Goal: Task Accomplishment & Management: Complete application form

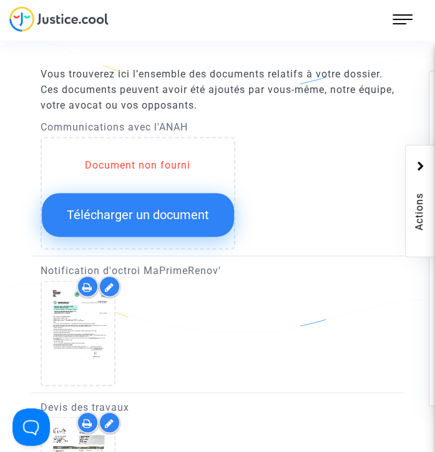
scroll to position [873, 0]
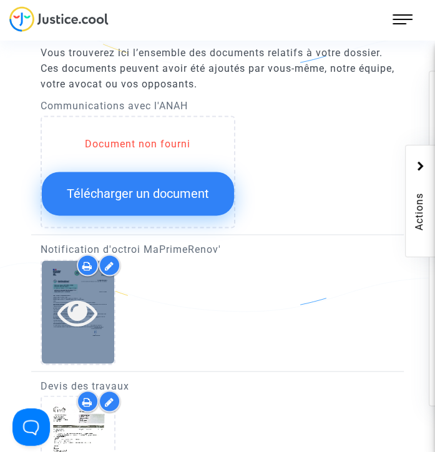
click at [75, 311] on icon at bounding box center [77, 311] width 41 height 40
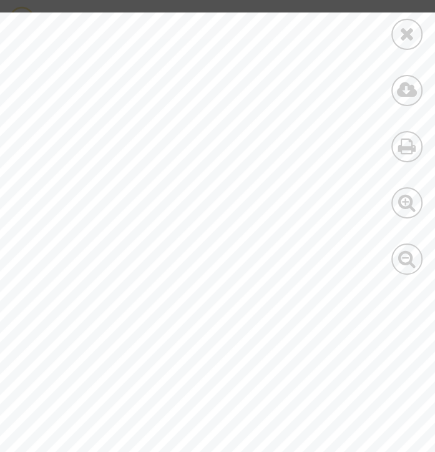
scroll to position [0, 370]
click at [407, 35] on icon at bounding box center [407, 33] width 16 height 19
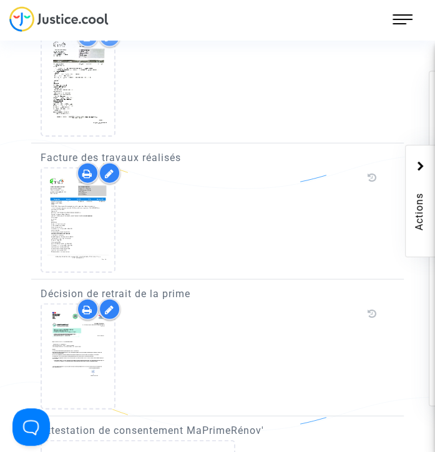
scroll to position [1185, 0]
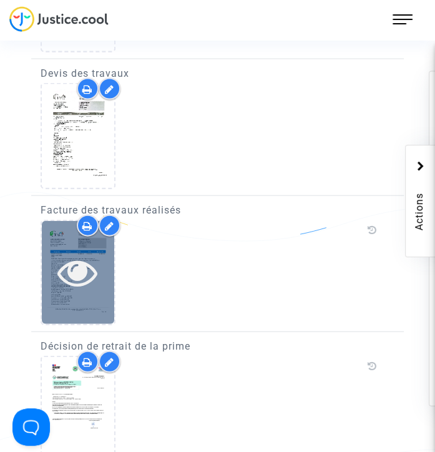
click at [83, 265] on icon at bounding box center [77, 272] width 41 height 40
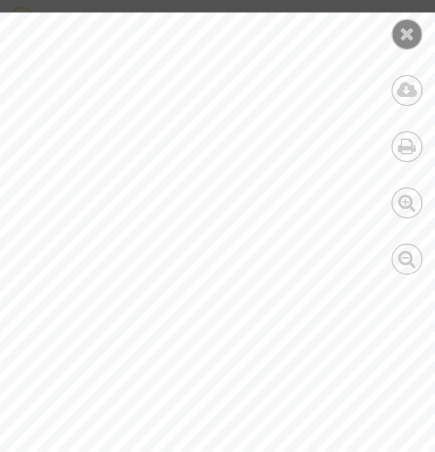
click at [396, 43] on div at bounding box center [406, 34] width 31 height 31
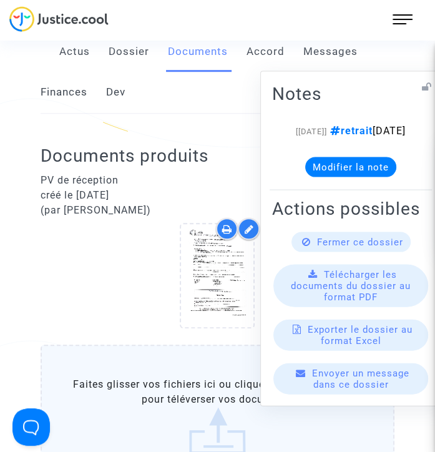
scroll to position [367, 0]
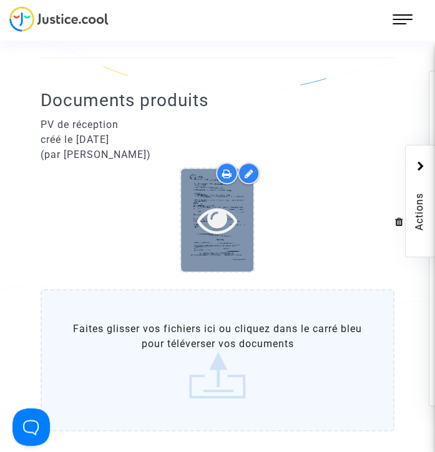
click at [225, 218] on icon at bounding box center [217, 220] width 41 height 40
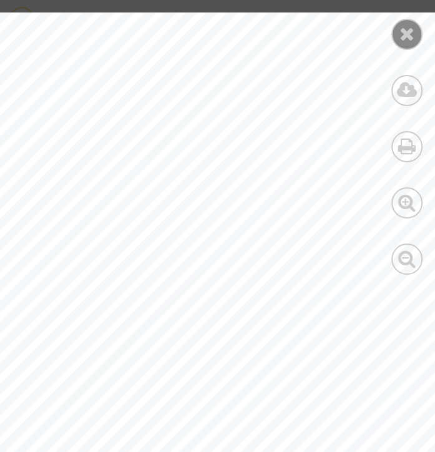
click at [408, 30] on icon at bounding box center [407, 33] width 16 height 19
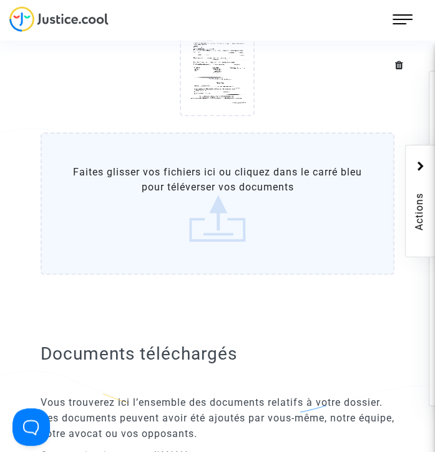
scroll to position [430, 0]
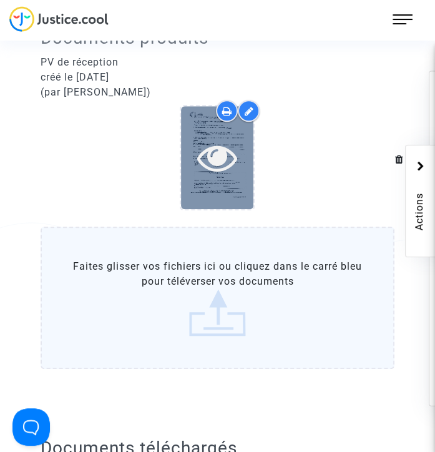
click at [221, 156] on icon at bounding box center [217, 157] width 41 height 40
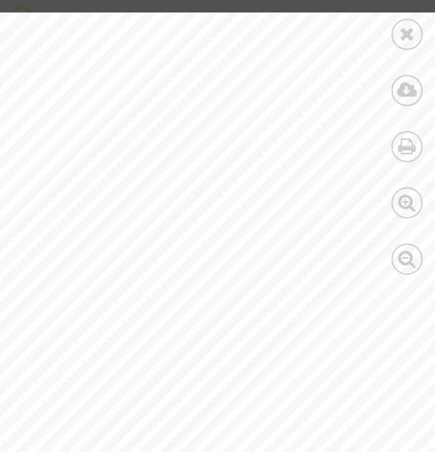
scroll to position [0, 197]
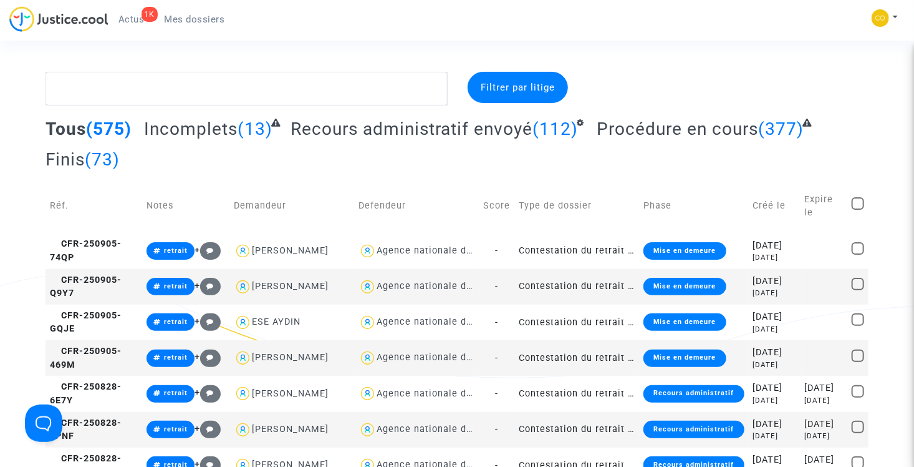
click at [137, 22] on span "Actus" at bounding box center [131, 19] width 26 height 11
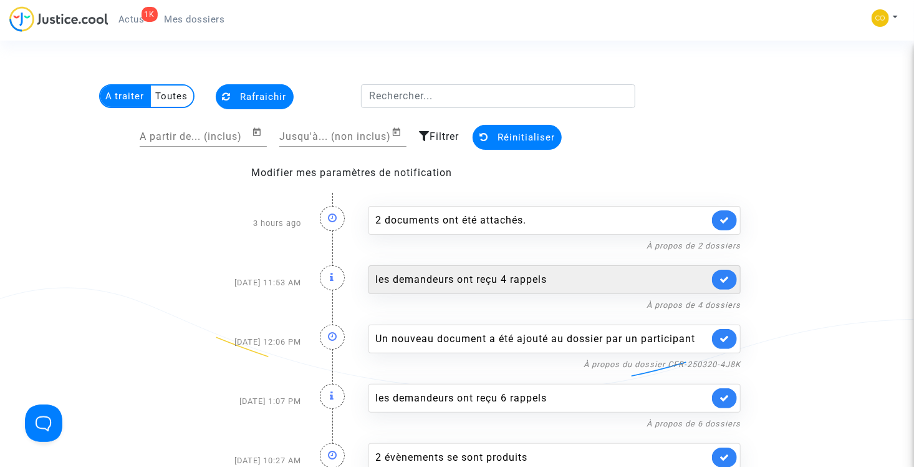
click at [435, 280] on div "les demandeurs ont reçu 4 rappels" at bounding box center [542, 279] width 334 height 15
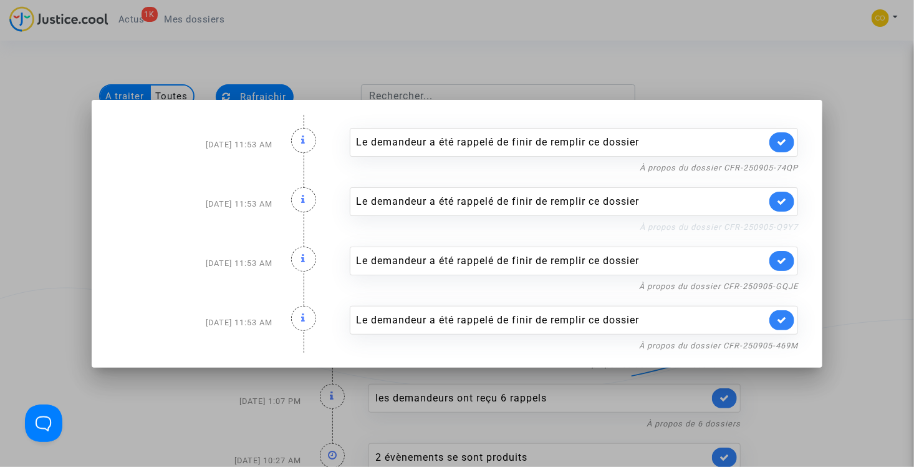
click at [435, 225] on link "À propos du dossier CFR-250905-Q9Y7" at bounding box center [719, 226] width 158 height 9
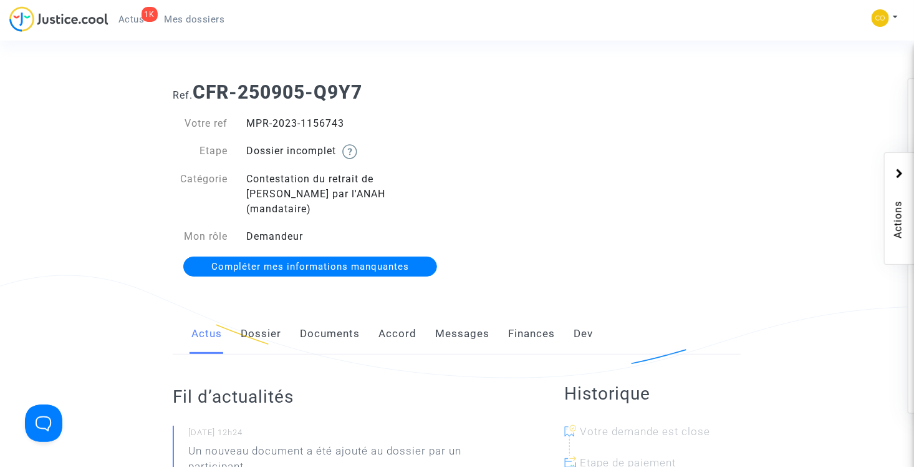
click at [329, 319] on link "Documents" at bounding box center [330, 333] width 60 height 41
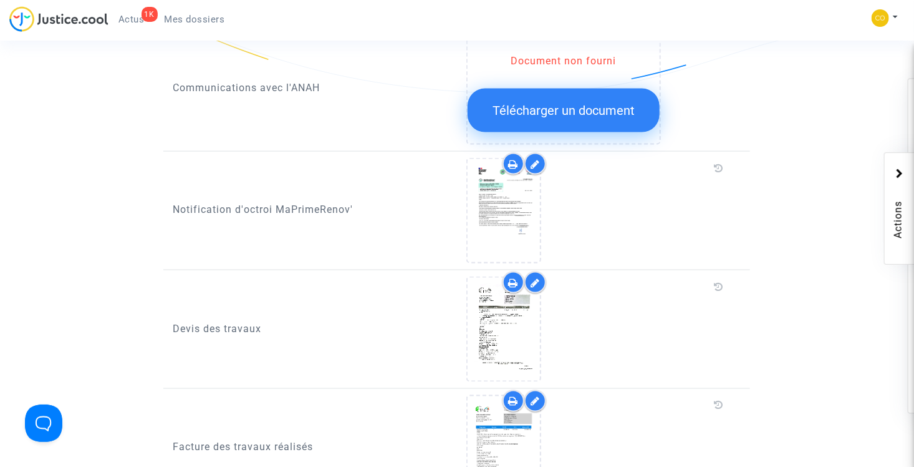
scroll to position [936, 0]
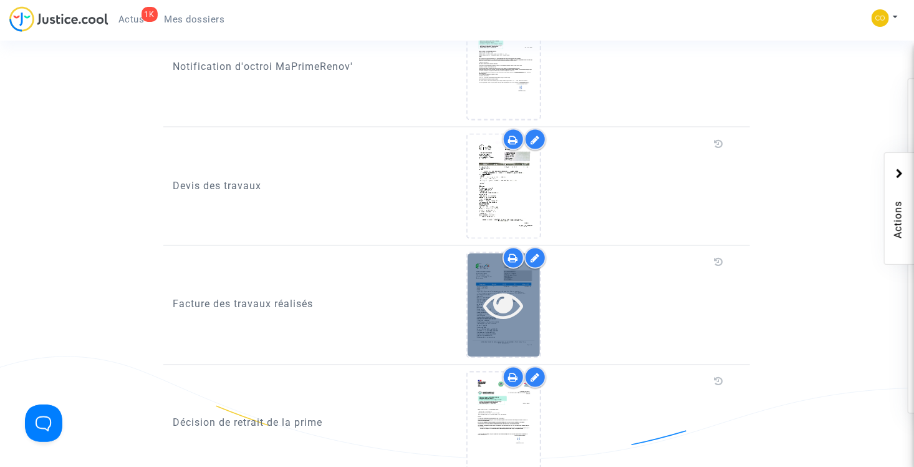
click at [512, 293] on icon at bounding box center [503, 305] width 41 height 40
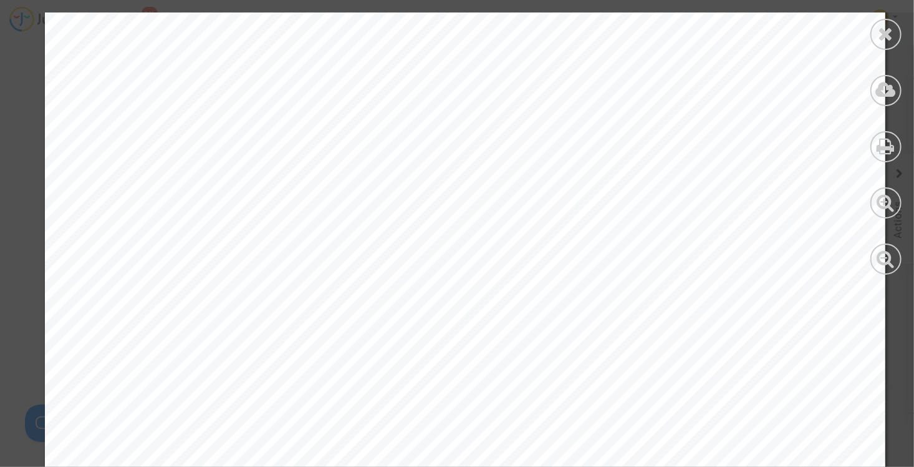
scroll to position [0, 0]
click at [885, 34] on icon at bounding box center [887, 33] width 16 height 19
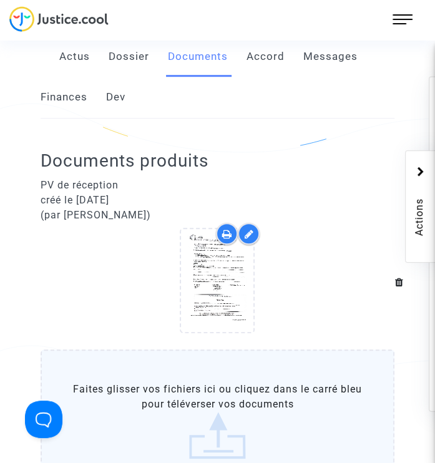
scroll to position [374, 0]
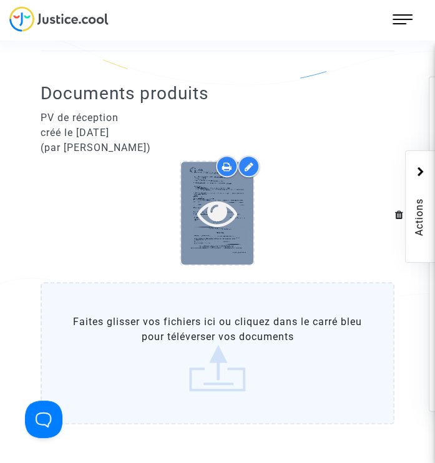
click at [223, 213] on icon at bounding box center [217, 213] width 41 height 40
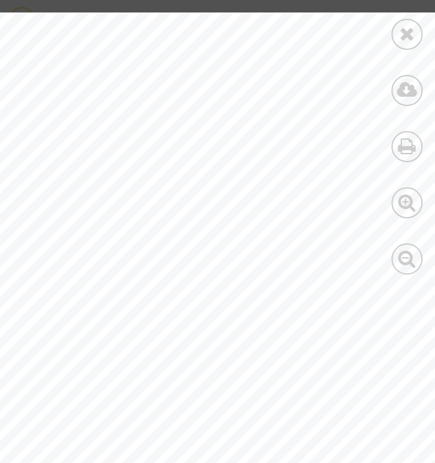
scroll to position [0, 75]
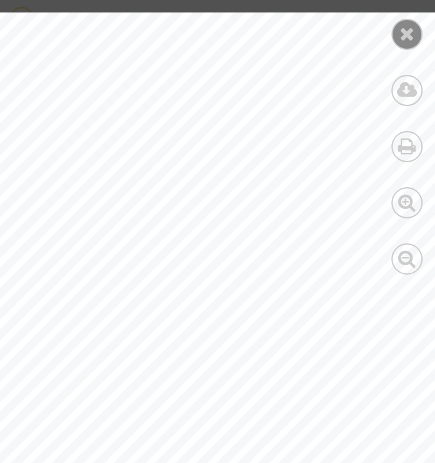
click at [409, 36] on icon at bounding box center [407, 33] width 16 height 19
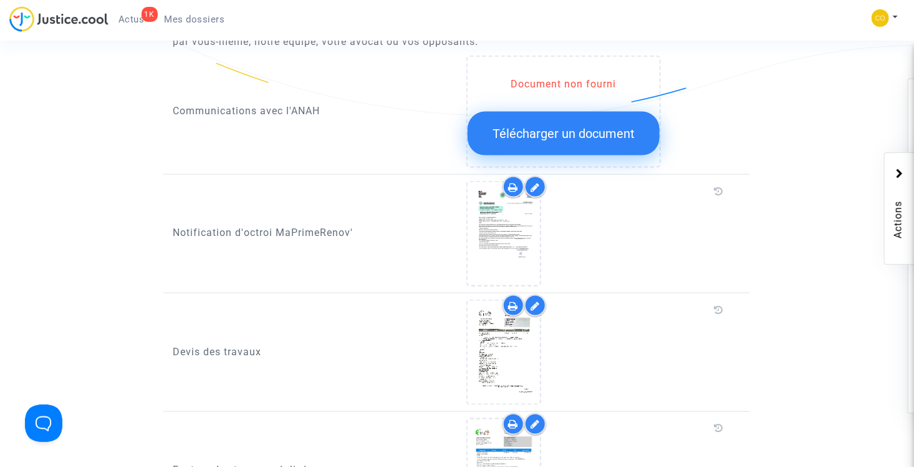
scroll to position [748, 0]
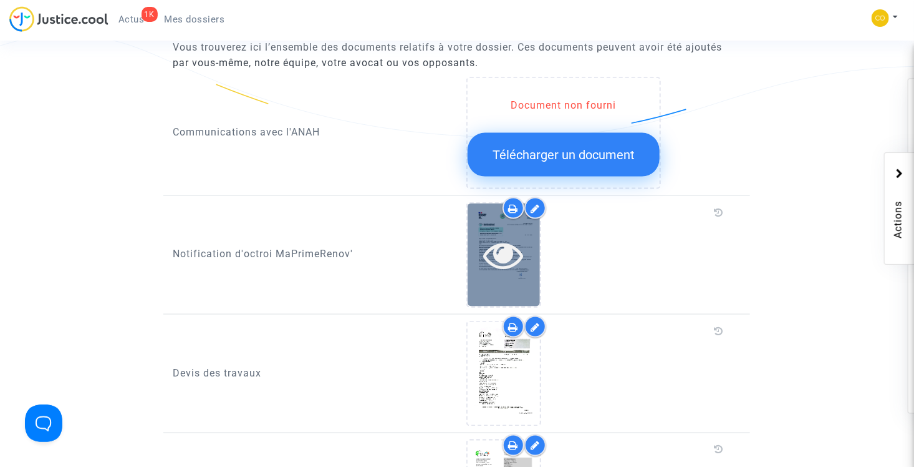
click at [491, 256] on icon at bounding box center [503, 254] width 41 height 40
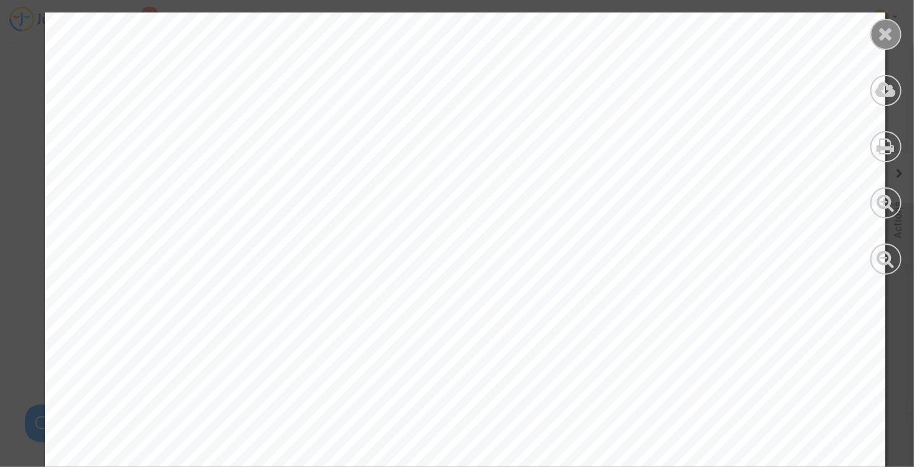
click at [875, 36] on div at bounding box center [886, 34] width 31 height 31
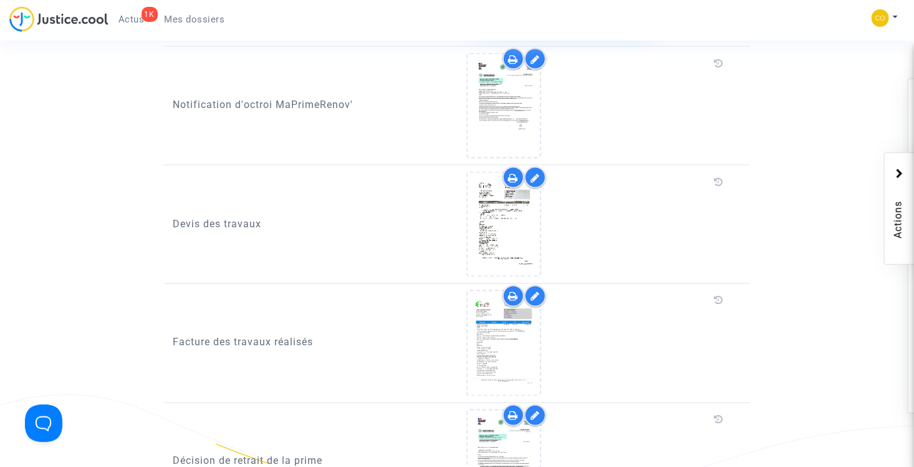
scroll to position [936, 0]
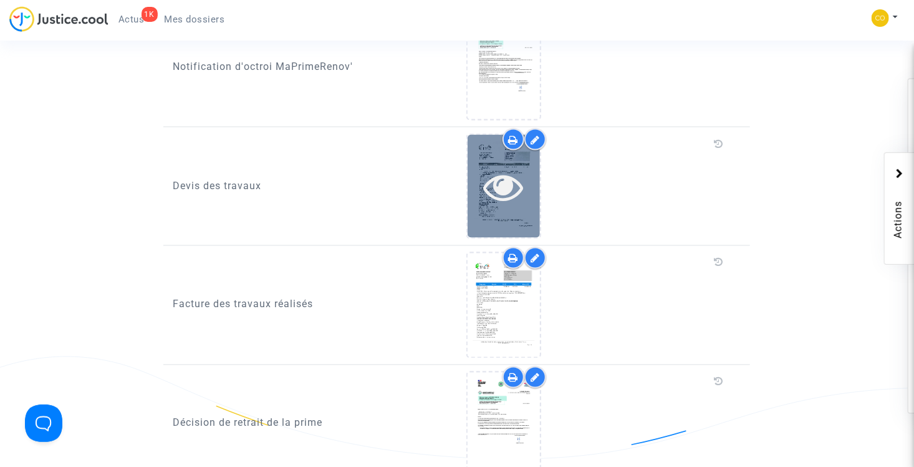
click at [529, 175] on div at bounding box center [504, 187] width 72 height 40
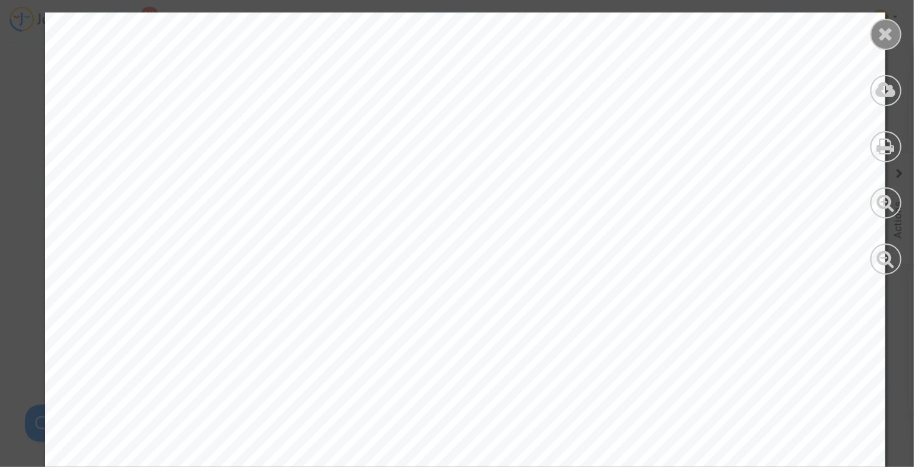
click at [880, 32] on icon at bounding box center [887, 33] width 16 height 19
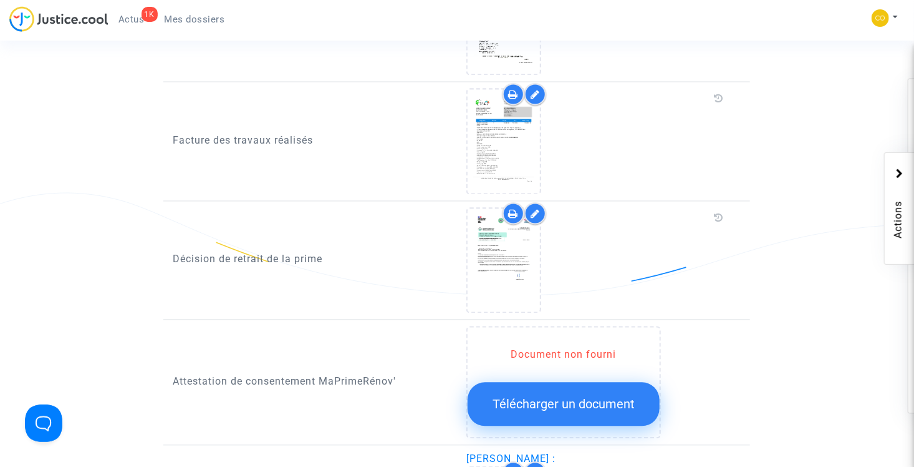
scroll to position [1123, 0]
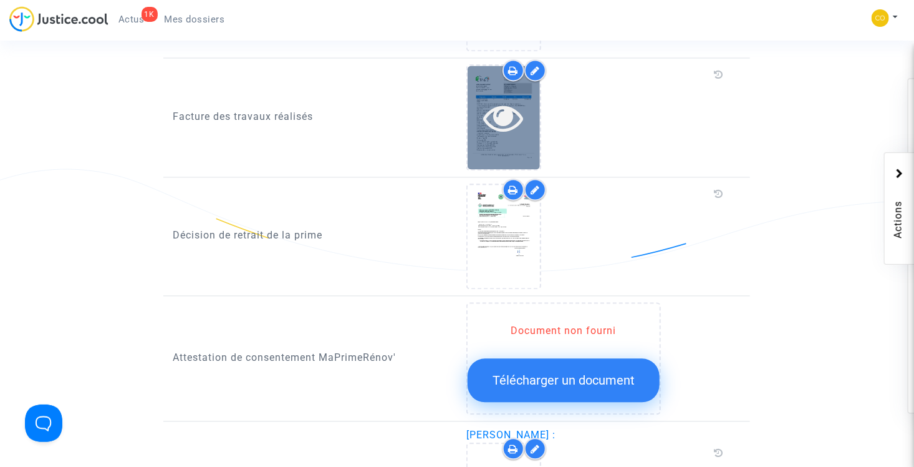
click at [508, 104] on icon at bounding box center [503, 118] width 41 height 40
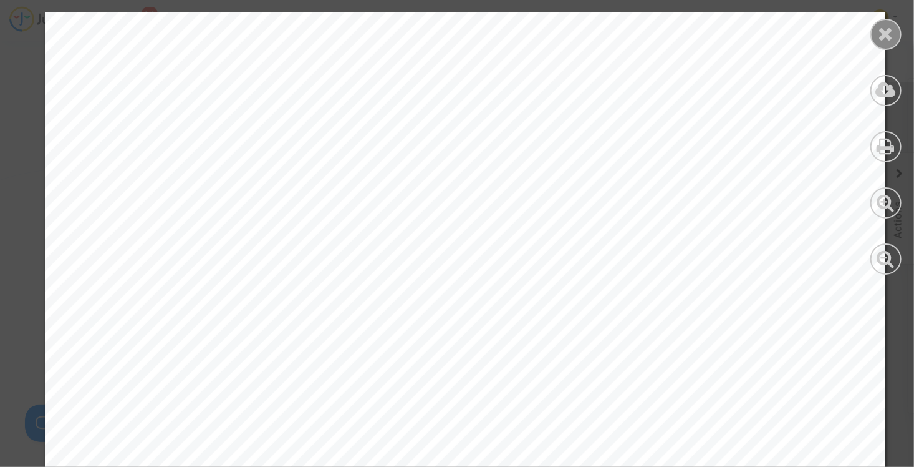
click at [887, 32] on icon at bounding box center [887, 33] width 16 height 19
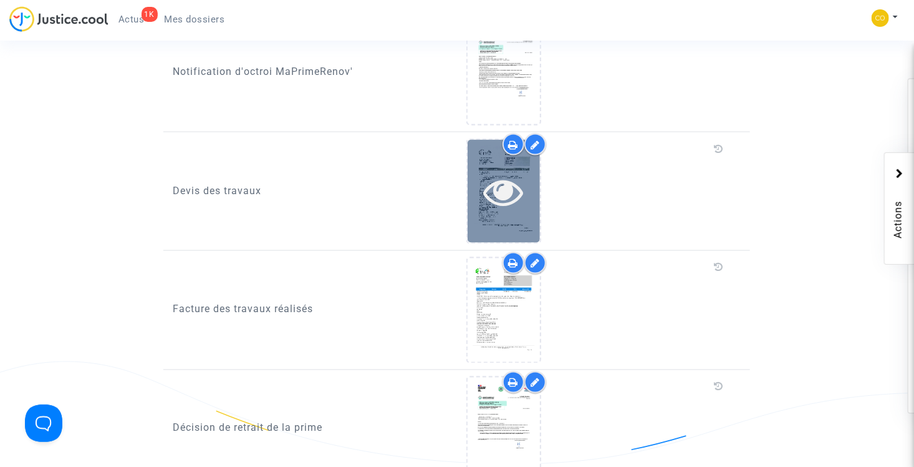
scroll to position [811, 0]
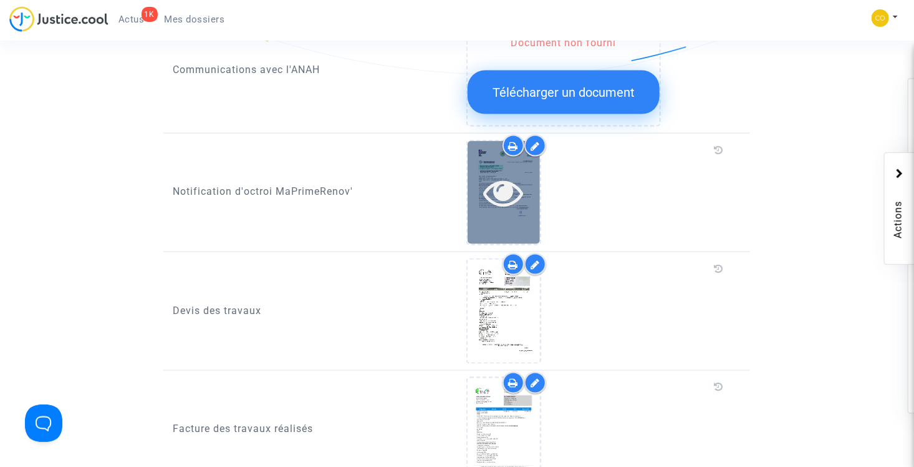
click at [507, 172] on icon at bounding box center [503, 192] width 41 height 40
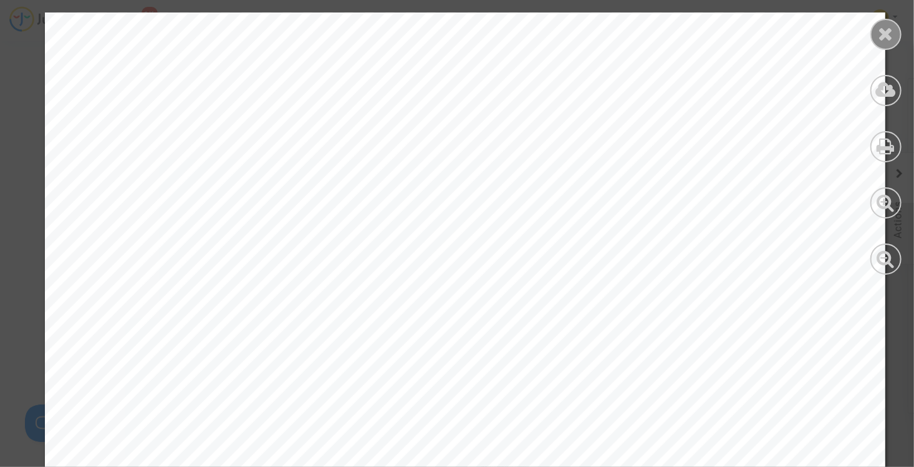
click at [884, 32] on icon at bounding box center [887, 33] width 16 height 19
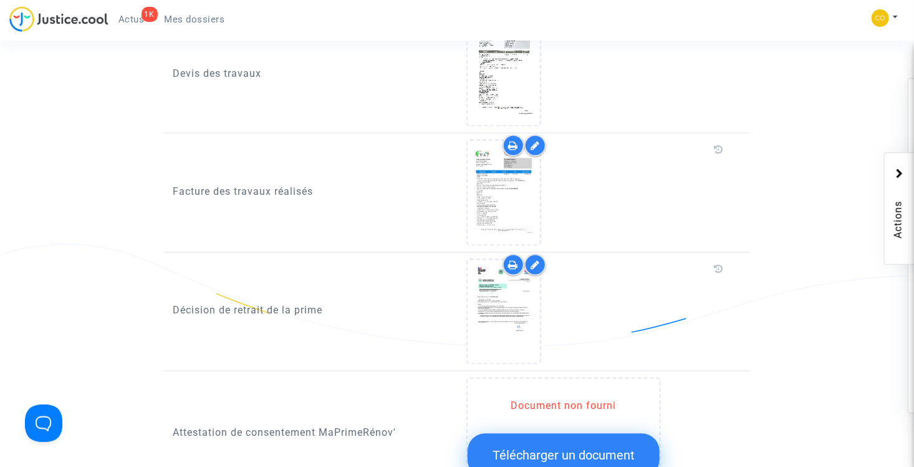
scroll to position [1123, 0]
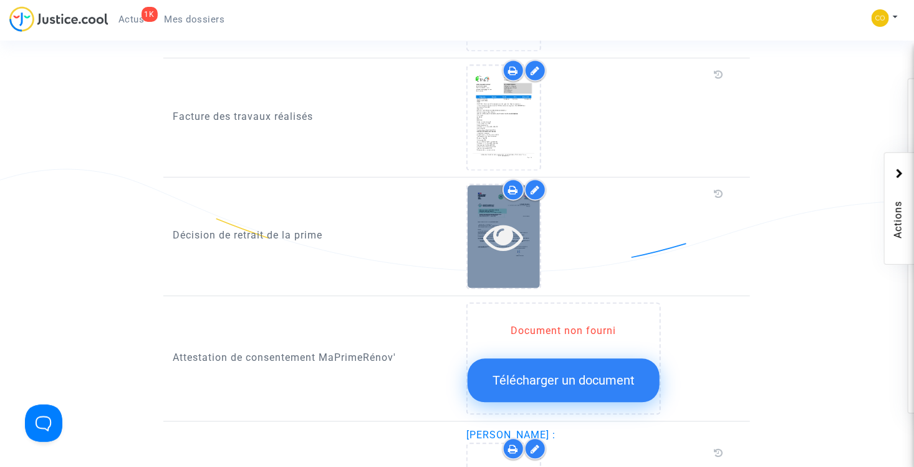
click at [516, 217] on icon at bounding box center [503, 237] width 41 height 40
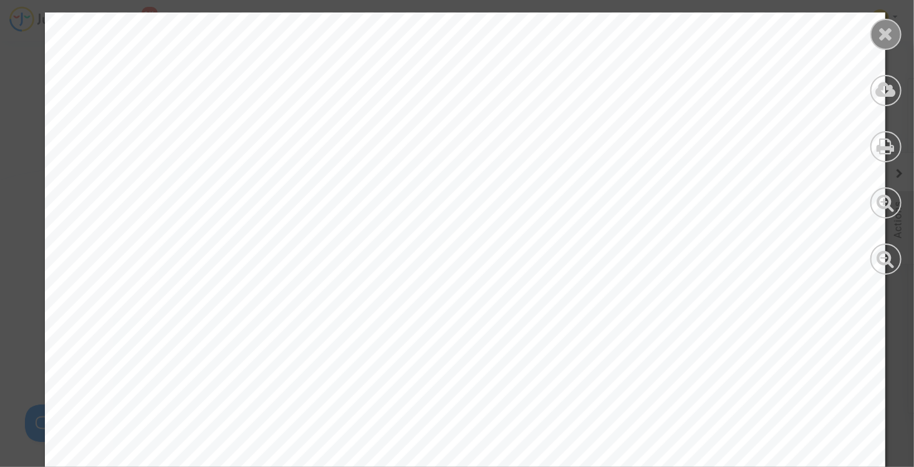
click at [887, 26] on icon at bounding box center [887, 33] width 16 height 19
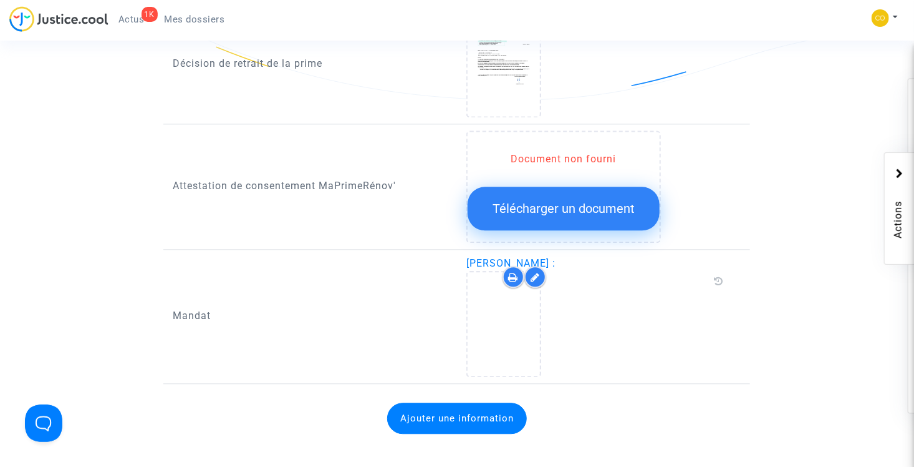
scroll to position [1310, 0]
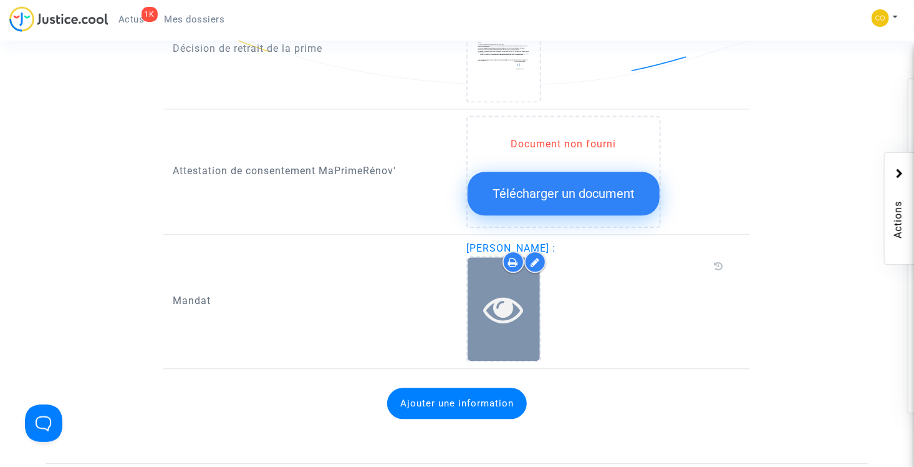
click at [510, 289] on icon at bounding box center [503, 309] width 41 height 40
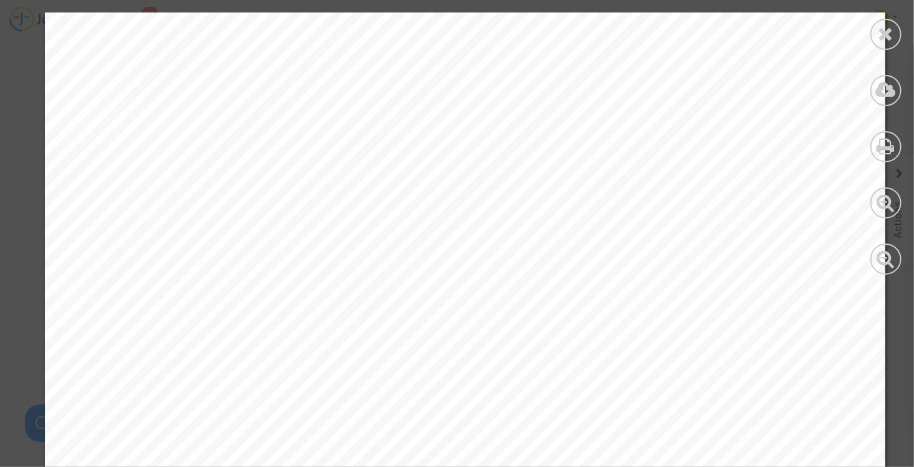
click at [891, 39] on icon at bounding box center [887, 33] width 16 height 19
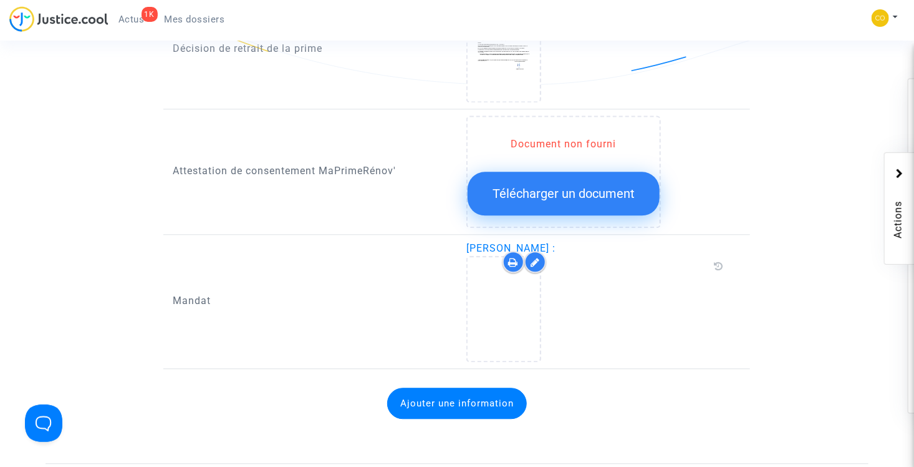
click at [537, 257] on icon at bounding box center [535, 262] width 9 height 10
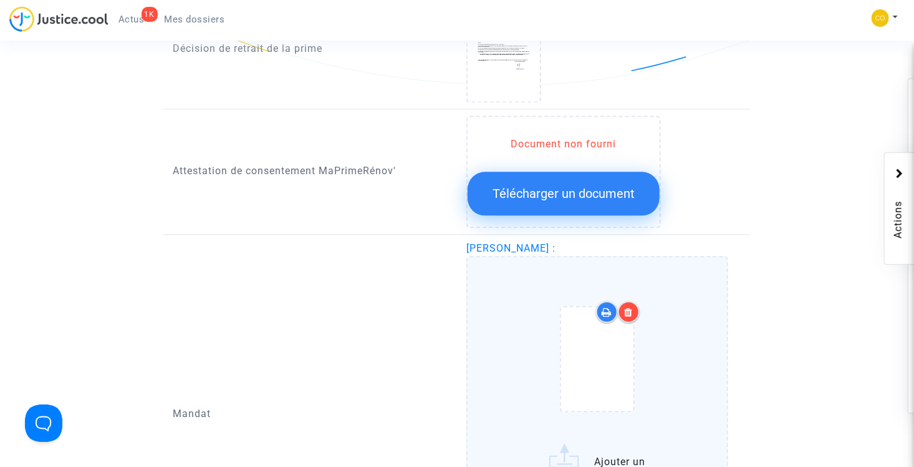
click at [632, 307] on icon at bounding box center [629, 312] width 9 height 10
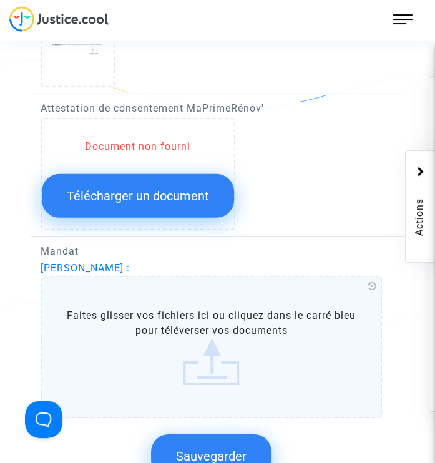
scroll to position [1684, 0]
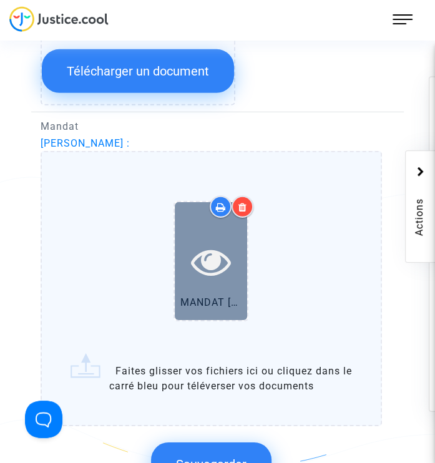
click at [206, 255] on icon at bounding box center [211, 261] width 41 height 40
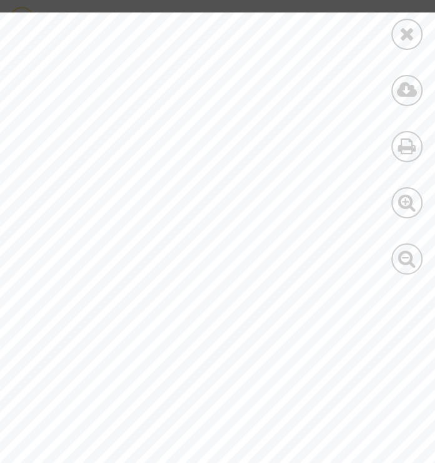
scroll to position [0, 0]
click at [407, 39] on icon at bounding box center [407, 33] width 16 height 19
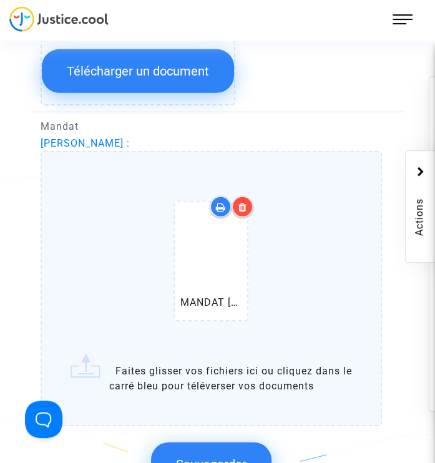
click at [245, 202] on icon at bounding box center [242, 207] width 9 height 10
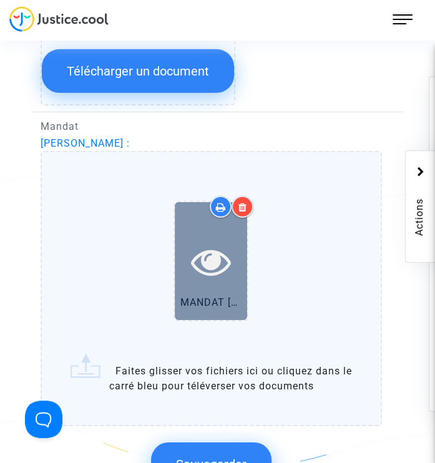
click at [203, 257] on icon at bounding box center [211, 261] width 41 height 40
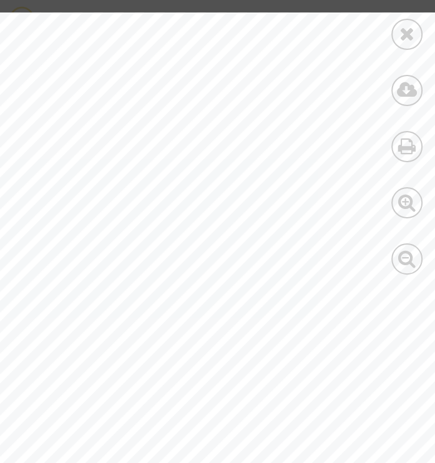
scroll to position [549, 0]
click at [403, 46] on div at bounding box center [406, 34] width 31 height 31
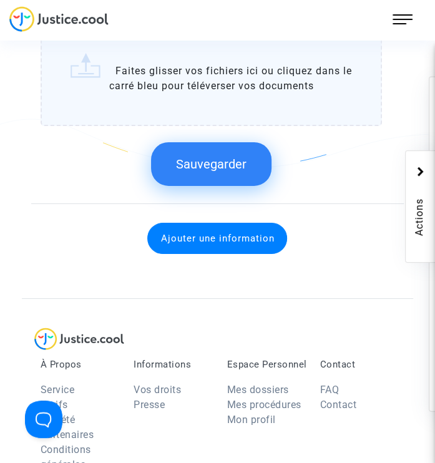
scroll to position [1734, 0]
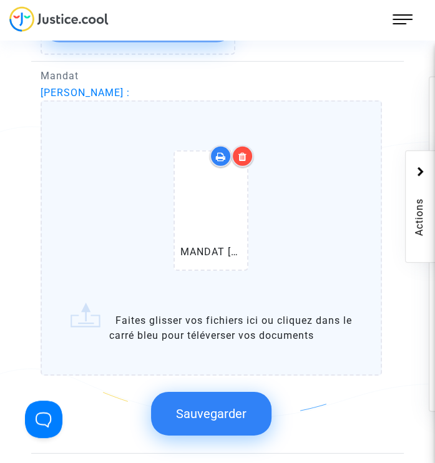
click at [244, 155] on div at bounding box center [242, 156] width 22 height 22
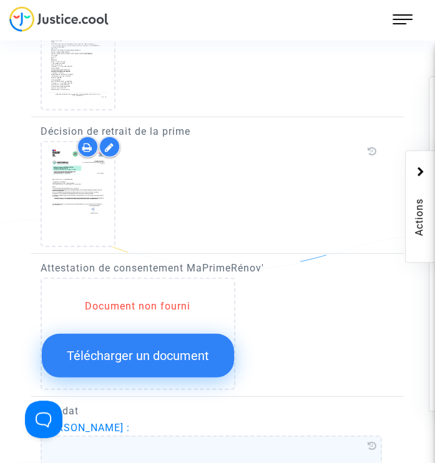
scroll to position [1298, 0]
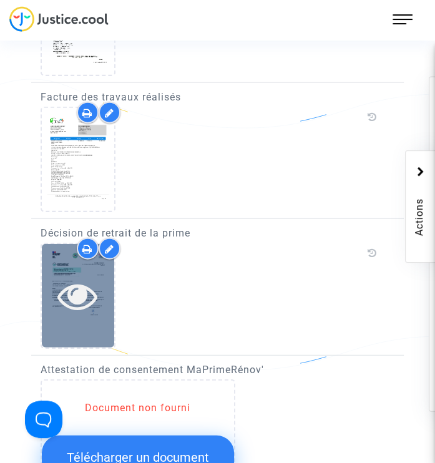
click at [79, 285] on icon at bounding box center [77, 296] width 41 height 40
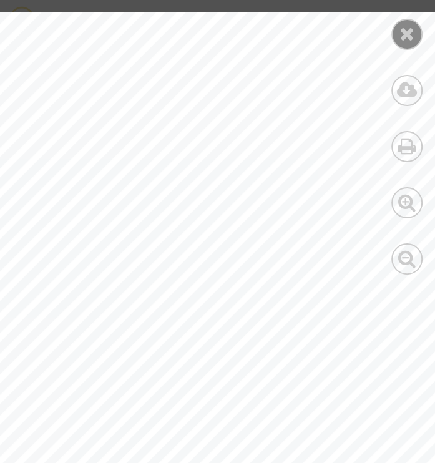
click at [399, 39] on icon at bounding box center [407, 33] width 16 height 19
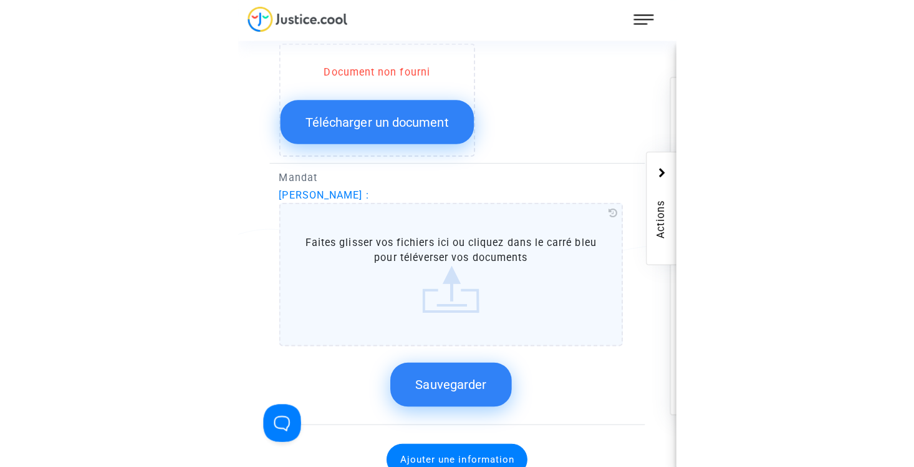
scroll to position [1672, 0]
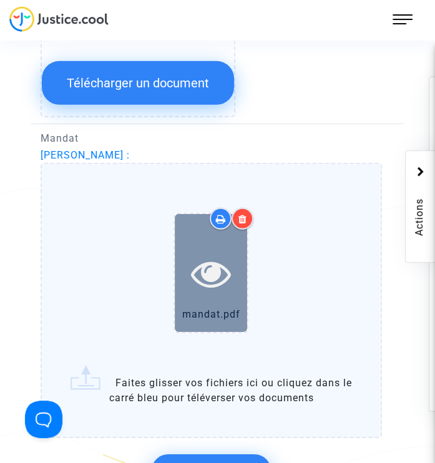
click at [216, 264] on icon at bounding box center [211, 273] width 41 height 40
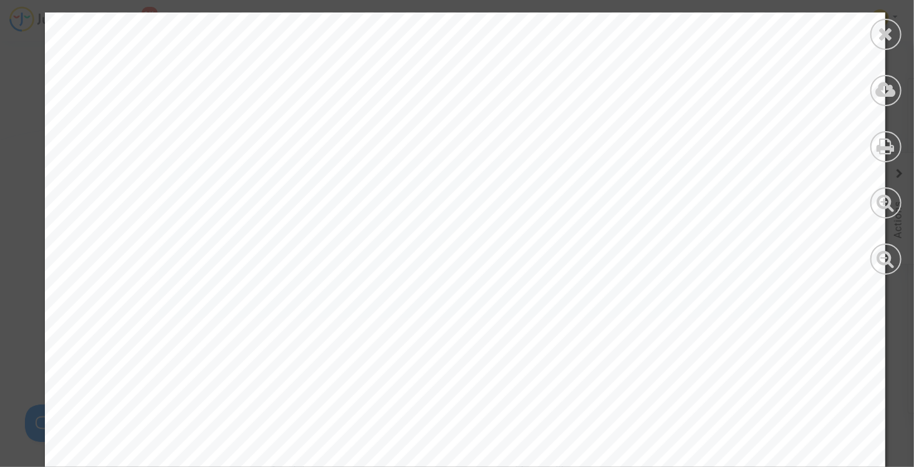
scroll to position [62, 0]
click at [876, 41] on div at bounding box center [886, 34] width 31 height 31
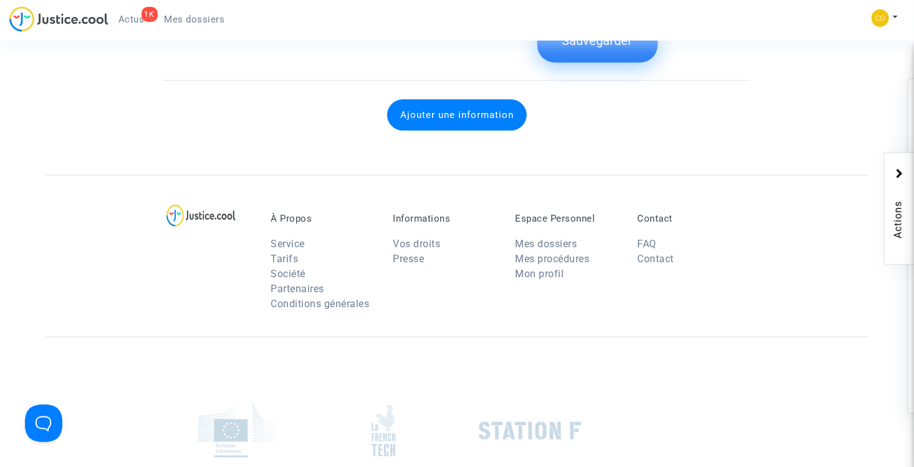
scroll to position [1704, 0]
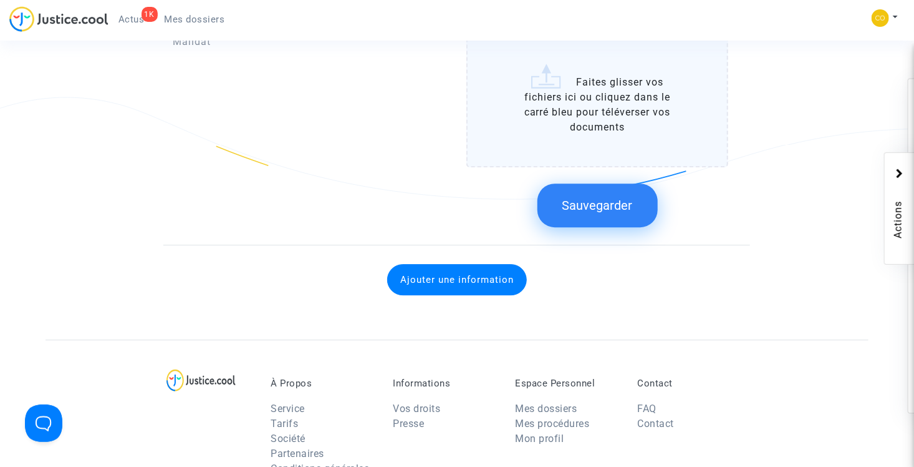
click at [608, 198] on span "Sauvegarder" at bounding box center [598, 205] width 70 height 15
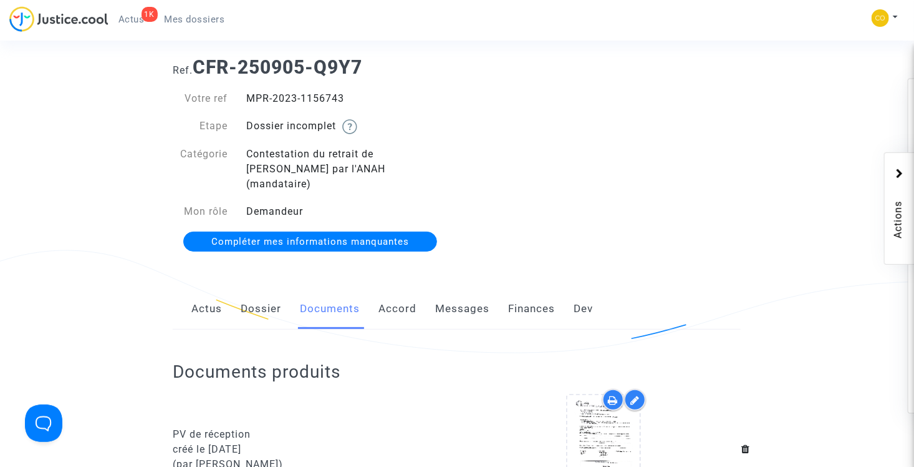
scroll to position [0, 0]
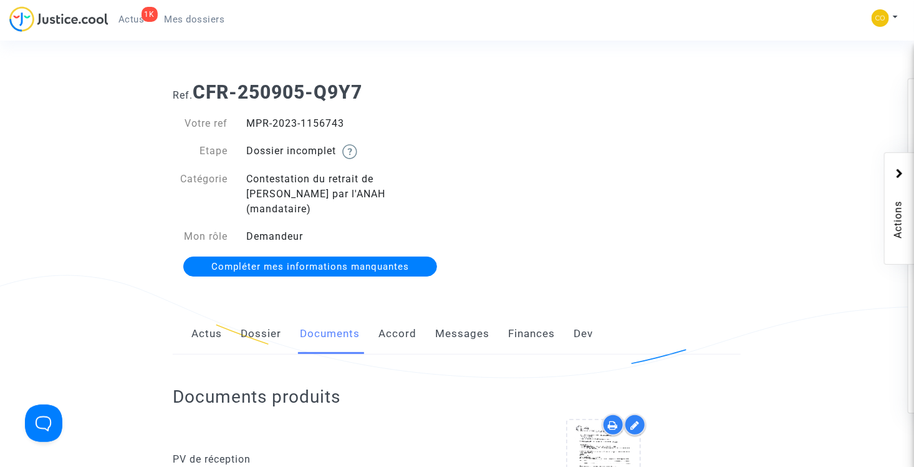
click at [140, 17] on span "Actus" at bounding box center [131, 19] width 26 height 11
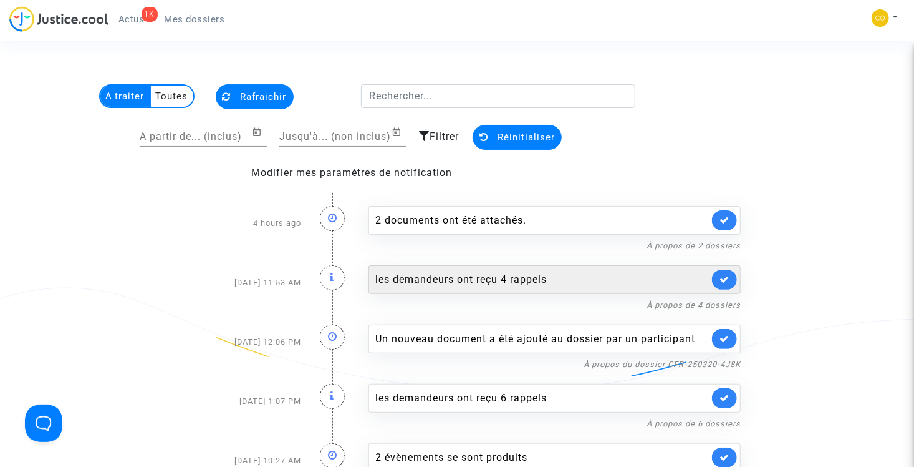
click at [513, 277] on div "les demandeurs ont reçu 4 rappels" at bounding box center [542, 279] width 334 height 15
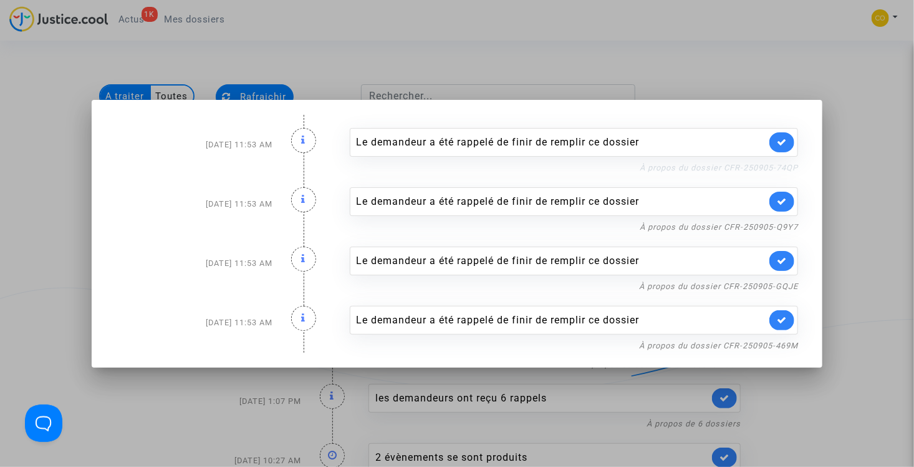
click at [698, 168] on link "À propos du dossier CFR-250905-74QP" at bounding box center [719, 167] width 158 height 9
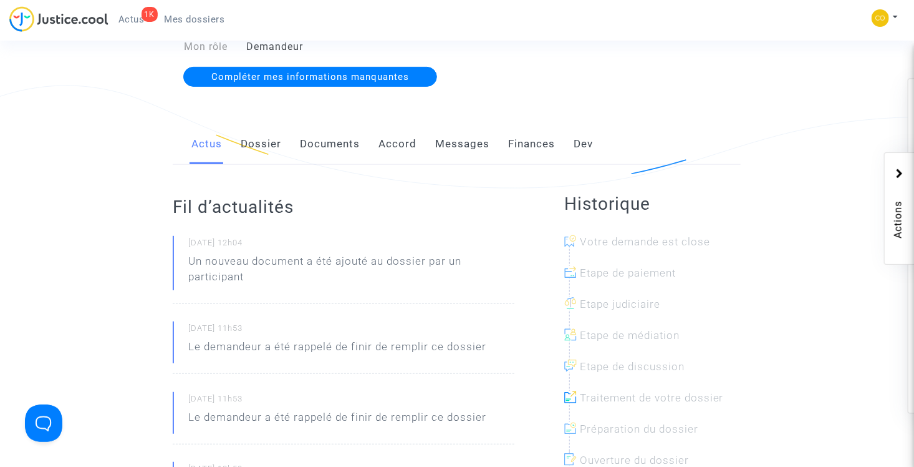
scroll to position [125, 0]
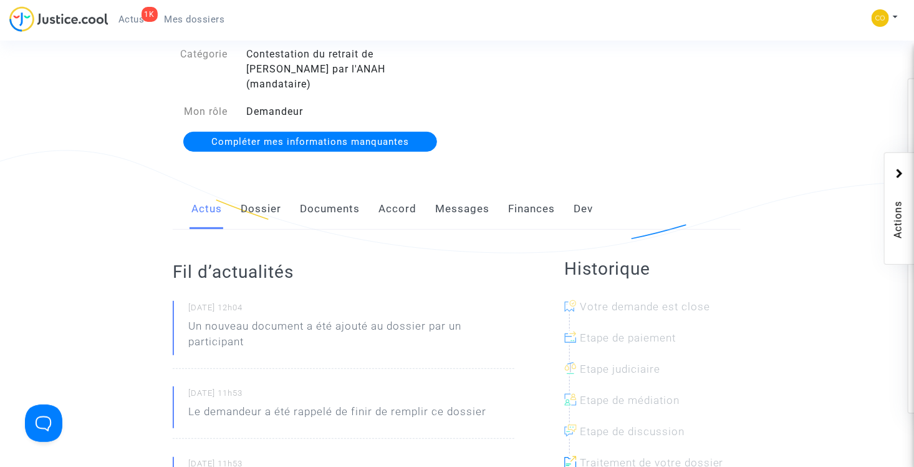
click at [343, 195] on link "Documents" at bounding box center [330, 208] width 60 height 41
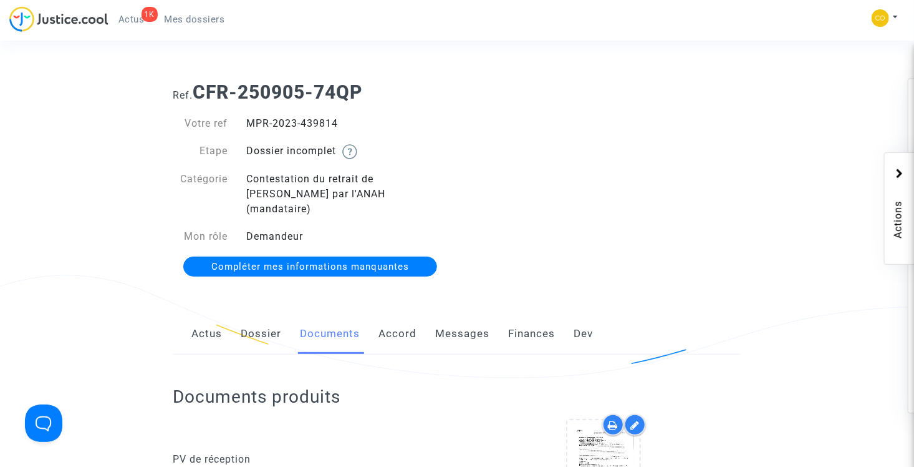
click at [133, 22] on span "Actus" at bounding box center [131, 19] width 26 height 11
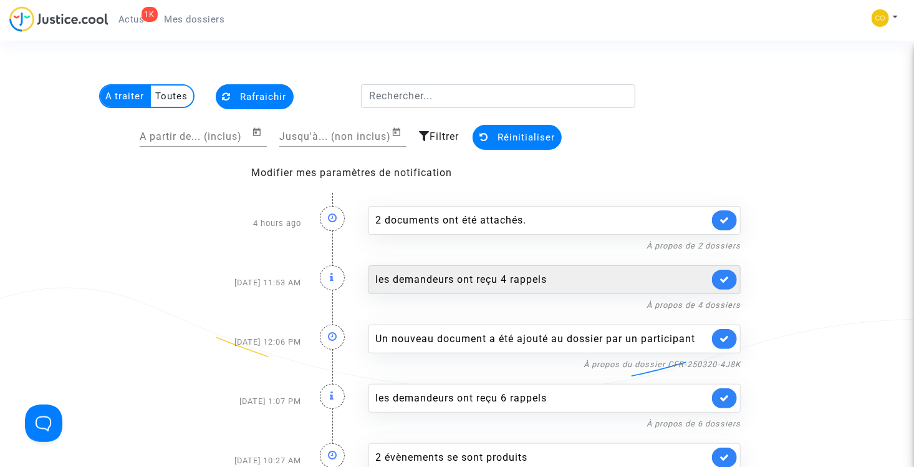
click at [473, 281] on div "les demandeurs ont reçu 4 rappels" at bounding box center [542, 279] width 334 height 15
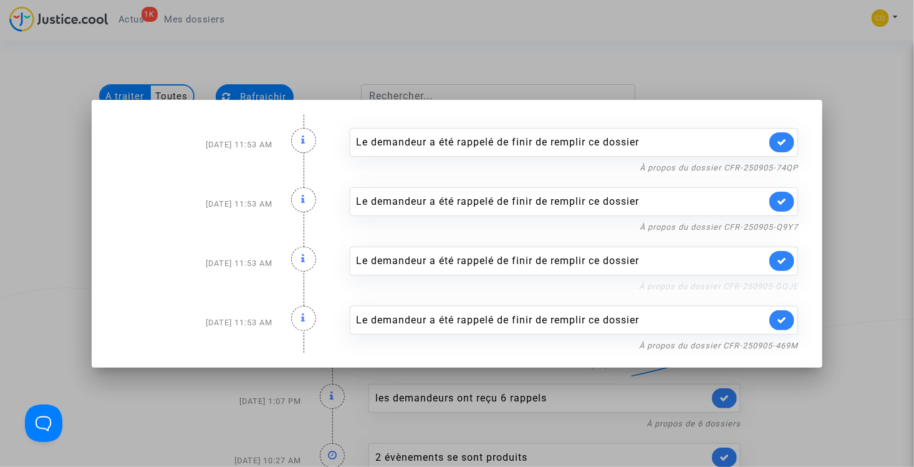
click at [750, 284] on link "À propos du dossier CFR-250905-GQJE" at bounding box center [718, 285] width 159 height 9
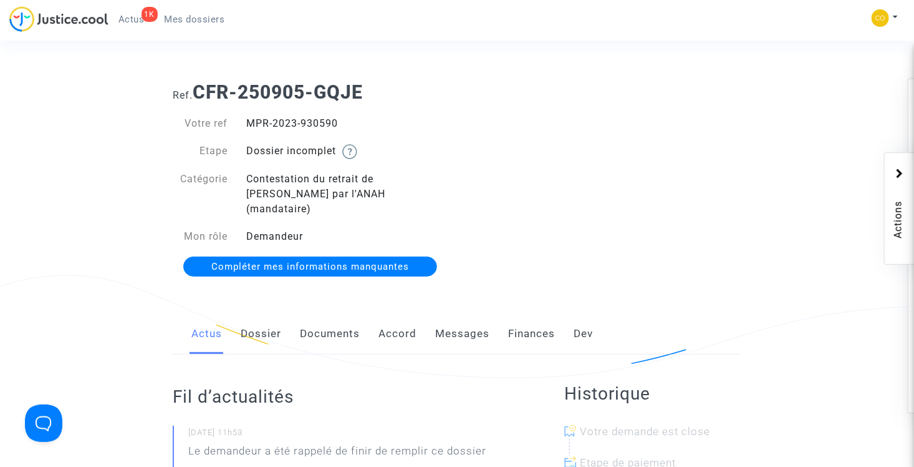
scroll to position [187, 0]
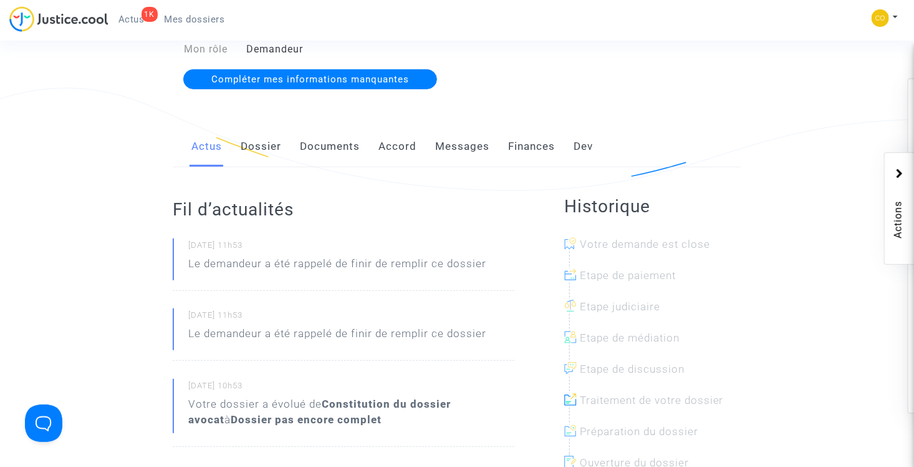
click at [313, 131] on link "Documents" at bounding box center [330, 146] width 60 height 41
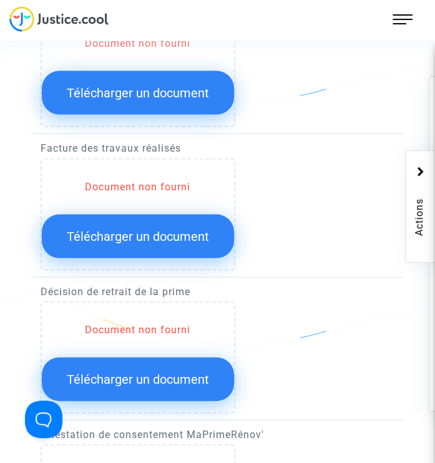
scroll to position [947, 0]
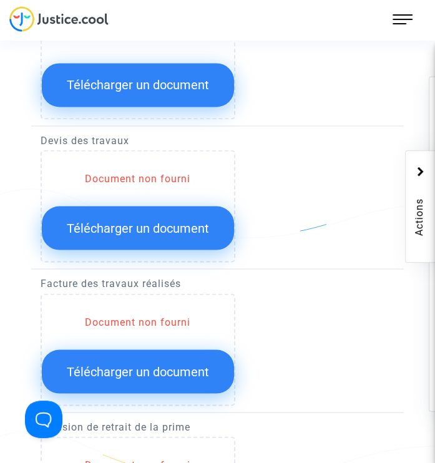
click at [110, 379] on button "Télécharger un document" at bounding box center [138, 371] width 192 height 44
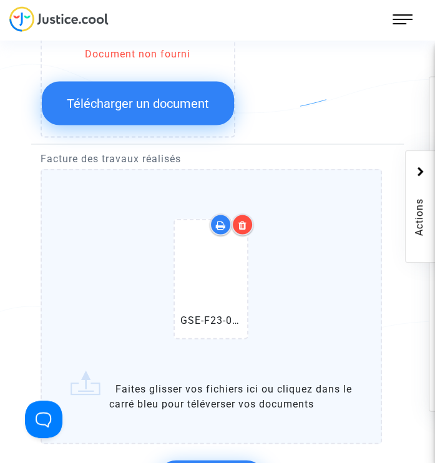
scroll to position [1134, 0]
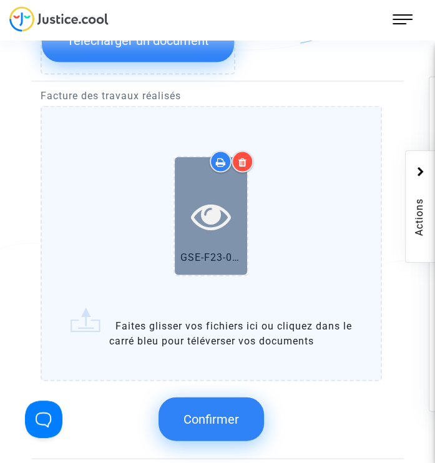
click at [214, 215] on icon at bounding box center [211, 216] width 41 height 40
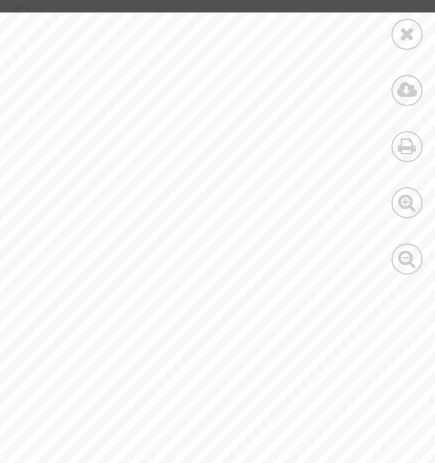
scroll to position [0, 0]
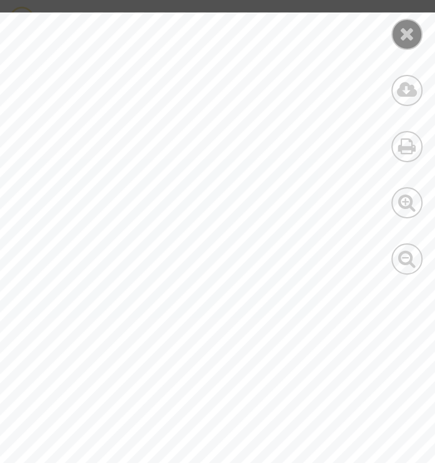
click at [407, 37] on icon at bounding box center [407, 33] width 16 height 19
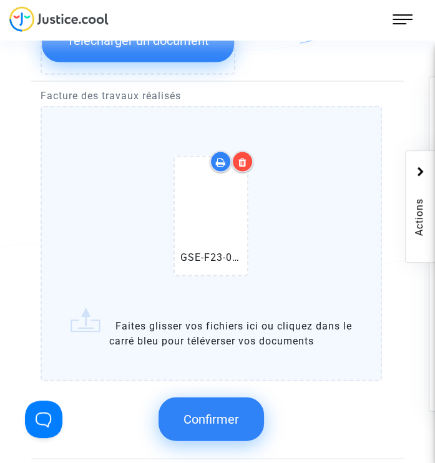
click at [245, 157] on icon at bounding box center [242, 162] width 9 height 10
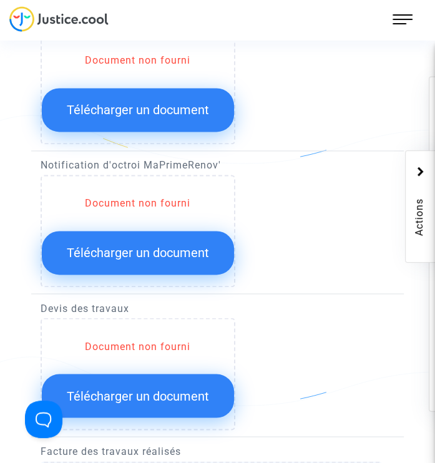
scroll to position [760, 0]
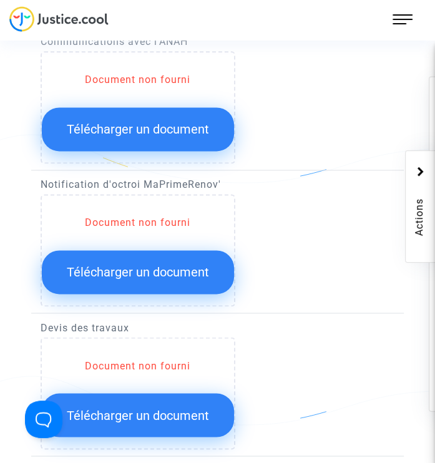
click at [150, 279] on button "Télécharger un document" at bounding box center [138, 272] width 192 height 44
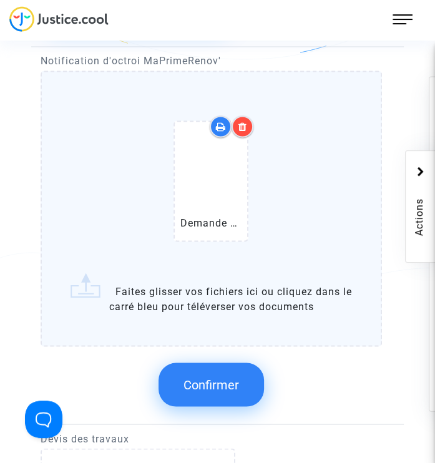
scroll to position [884, 0]
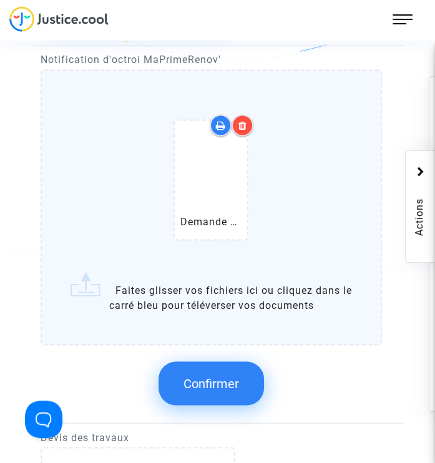
click at [226, 382] on span "Confirmer" at bounding box center [211, 382] width 56 height 15
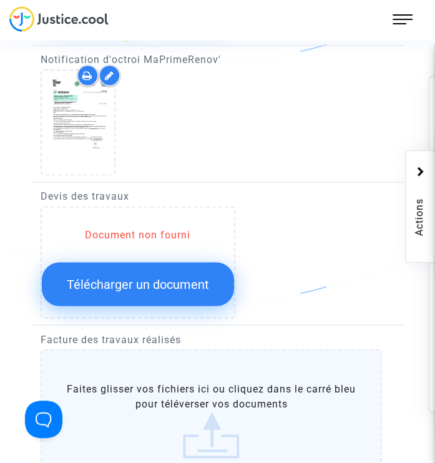
click at [175, 283] on span "Télécharger un document" at bounding box center [138, 283] width 142 height 15
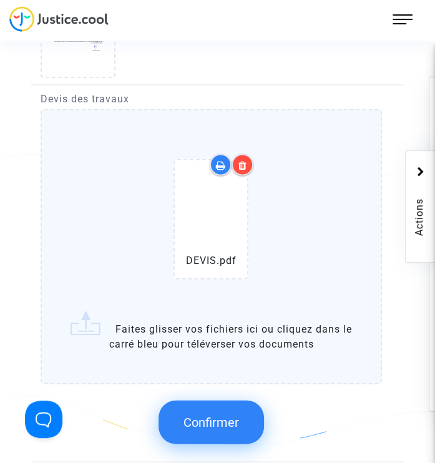
scroll to position [1009, 0]
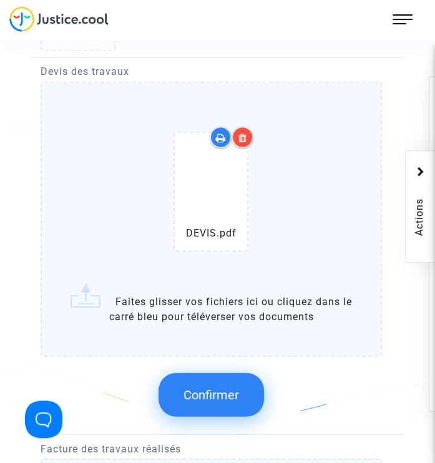
click at [208, 392] on span "Confirmer" at bounding box center [211, 394] width 56 height 15
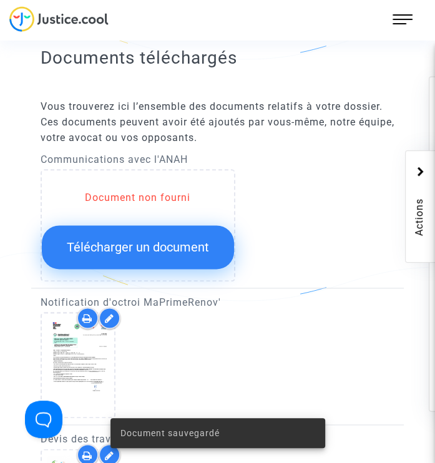
scroll to position [635, 0]
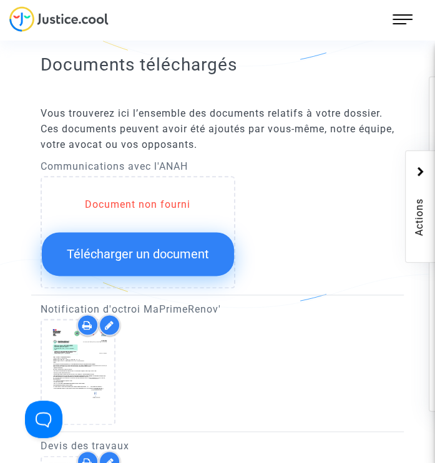
click at [163, 255] on span "Télécharger un document" at bounding box center [138, 253] width 142 height 15
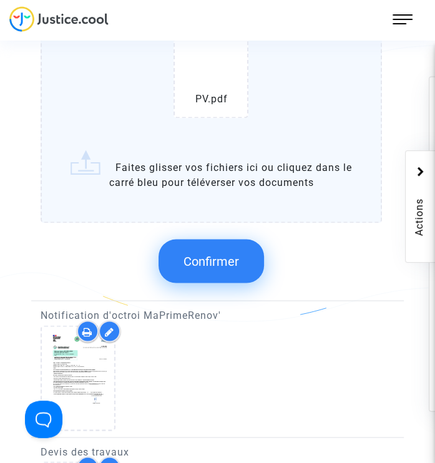
scroll to position [884, 0]
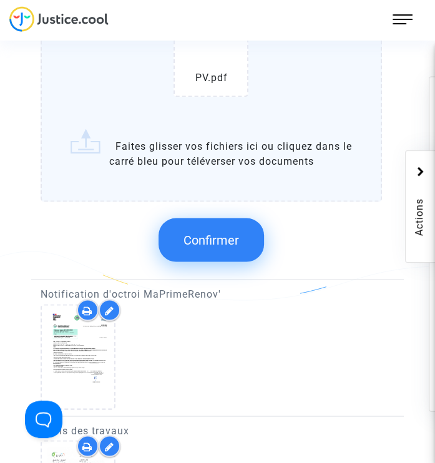
click at [228, 235] on span "Confirmer" at bounding box center [211, 239] width 56 height 15
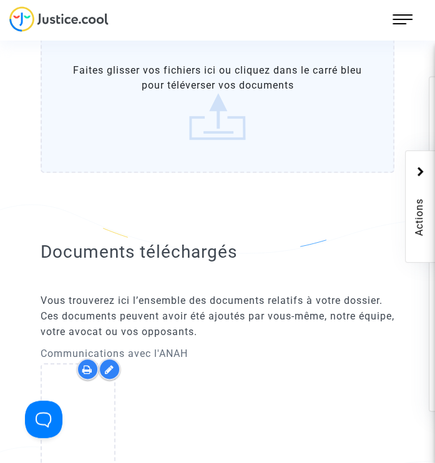
scroll to position [697, 0]
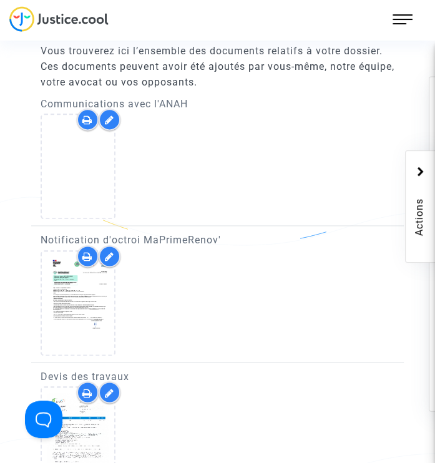
click at [109, 120] on icon at bounding box center [109, 120] width 9 height 10
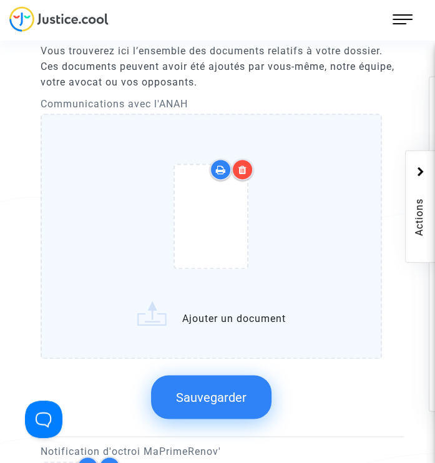
click at [243, 173] on icon at bounding box center [242, 170] width 9 height 10
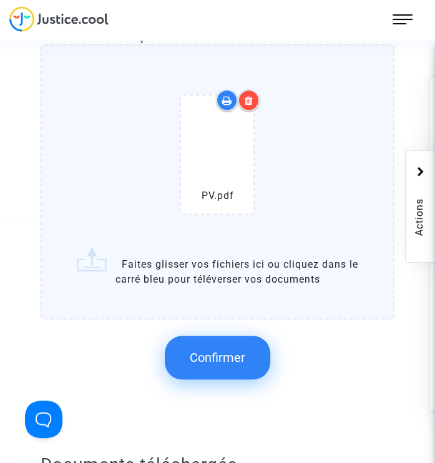
scroll to position [448, 0]
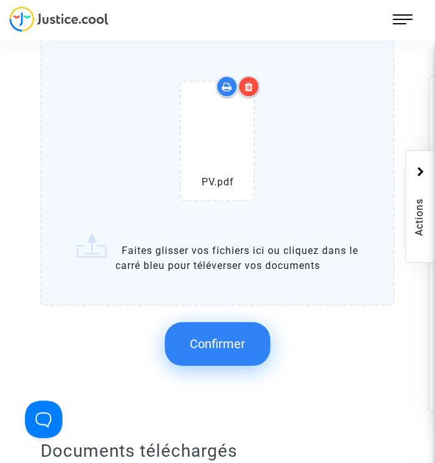
click at [226, 341] on span "Confirmer" at bounding box center [218, 343] width 56 height 15
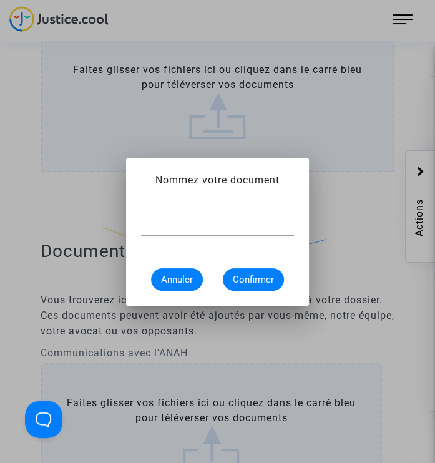
scroll to position [0, 0]
click at [209, 222] on input "text" at bounding box center [217, 225] width 153 height 11
type input "PV de réception"
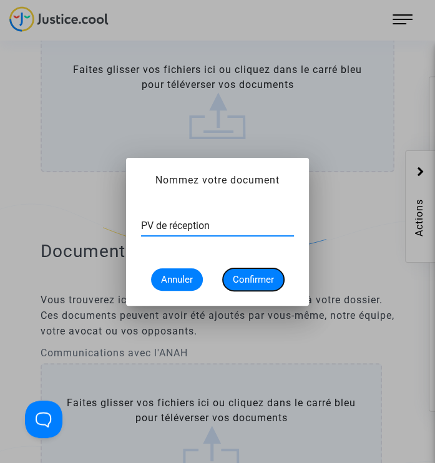
click at [255, 271] on button "Confirmer" at bounding box center [253, 279] width 61 height 22
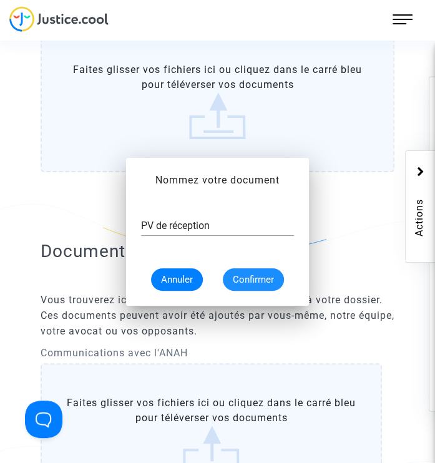
scroll to position [448, 0]
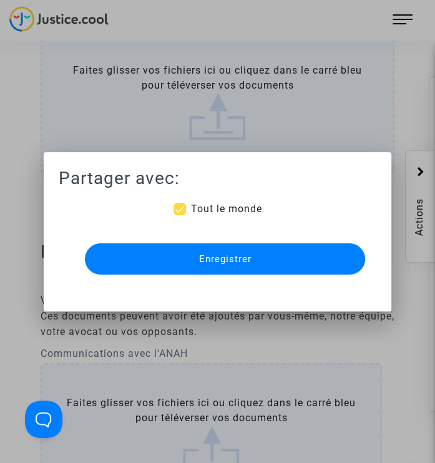
click at [268, 258] on button "Enregistrer" at bounding box center [225, 258] width 281 height 31
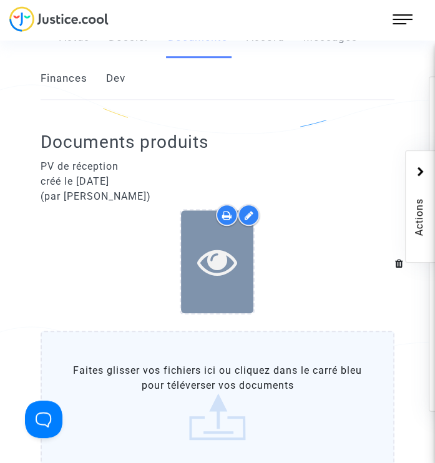
scroll to position [323, 0]
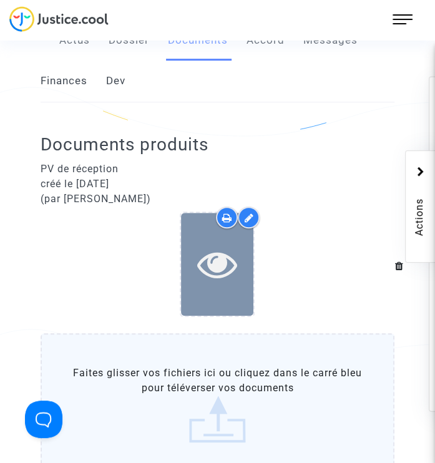
click at [222, 263] on icon at bounding box center [217, 264] width 41 height 40
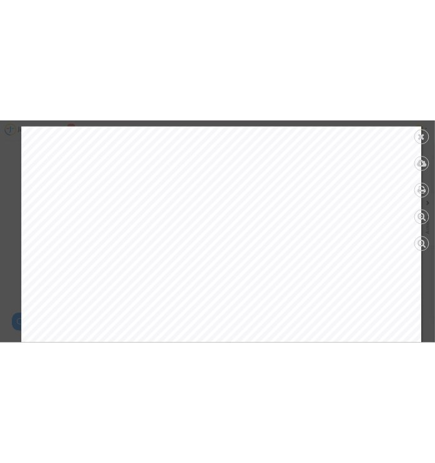
scroll to position [0, 0]
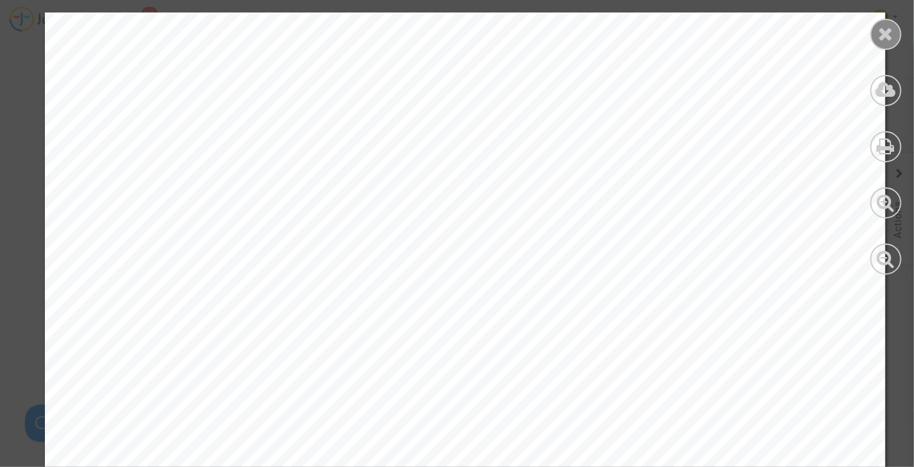
click at [883, 21] on div at bounding box center [886, 34] width 31 height 31
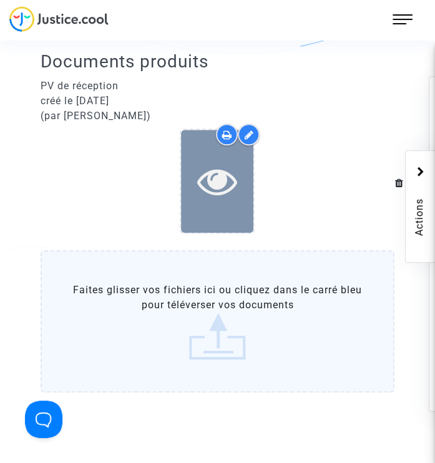
scroll to position [412, 0]
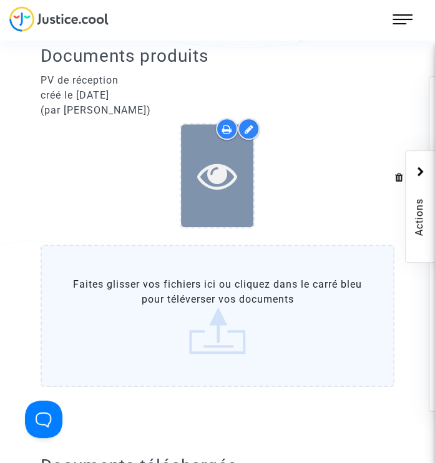
click at [223, 183] on icon at bounding box center [217, 175] width 41 height 40
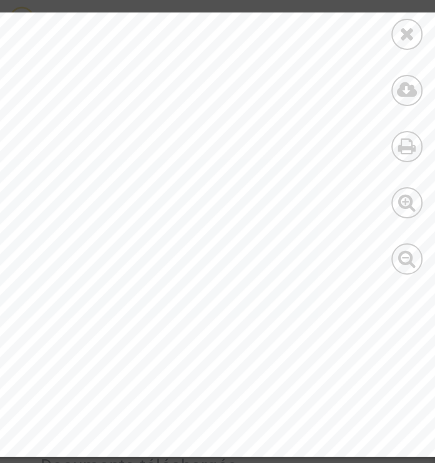
scroll to position [748, 362]
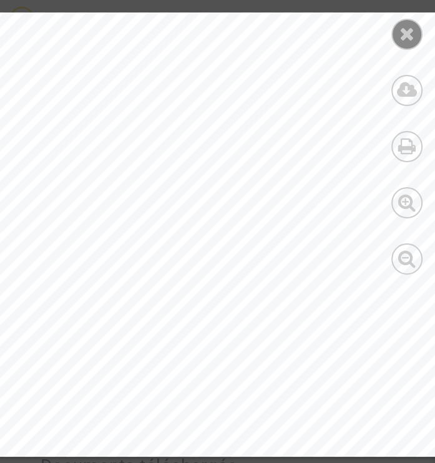
click at [410, 31] on icon at bounding box center [407, 33] width 16 height 19
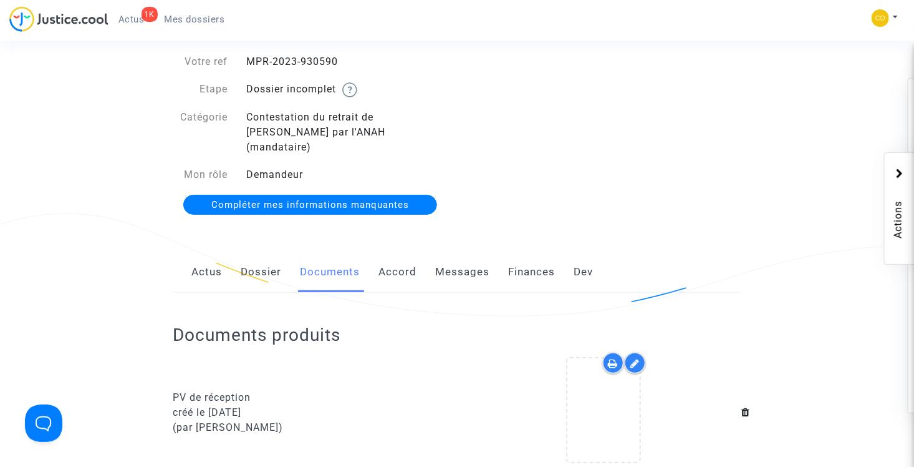
scroll to position [0, 0]
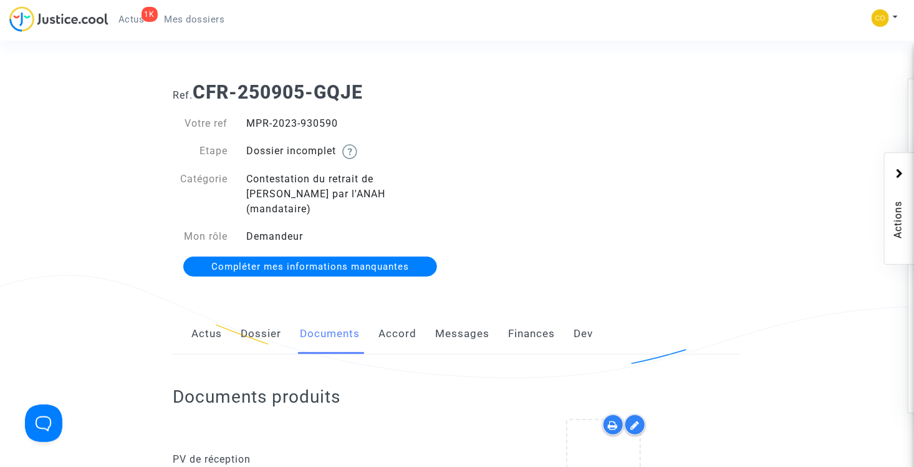
click at [145, 17] on div "1K" at bounding box center [150, 14] width 16 height 15
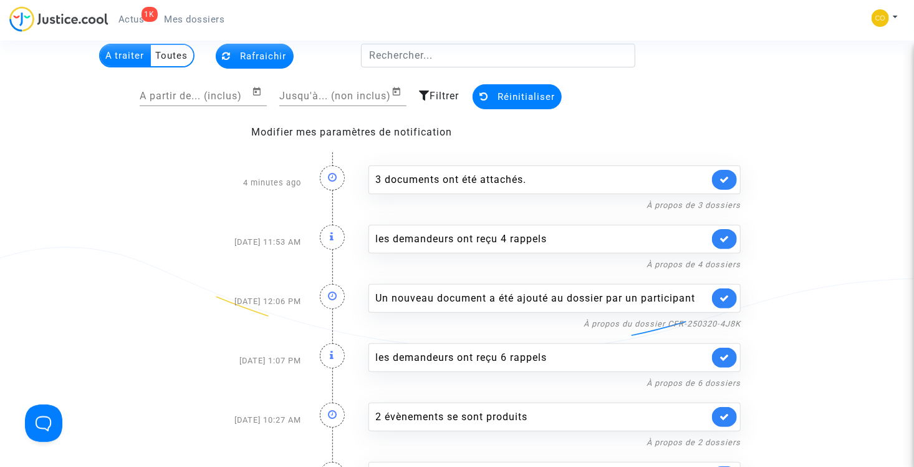
scroll to position [62, 0]
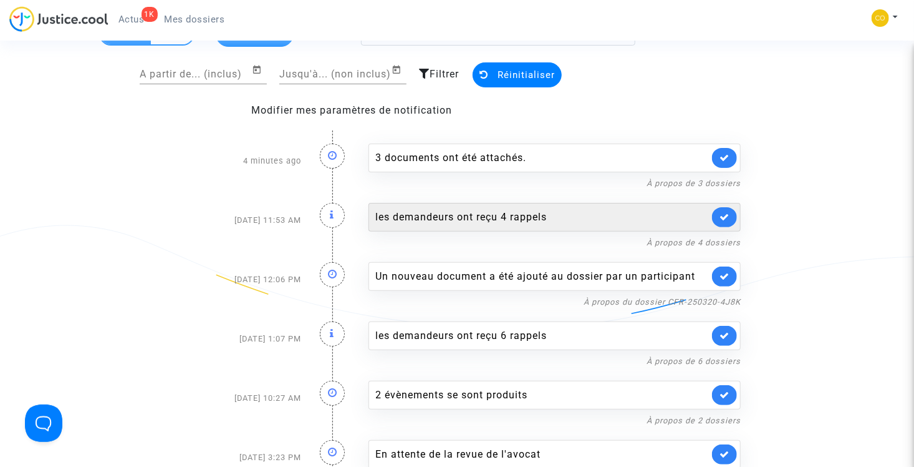
click at [491, 218] on div "les demandeurs ont reçu 4 rappels" at bounding box center [542, 217] width 334 height 15
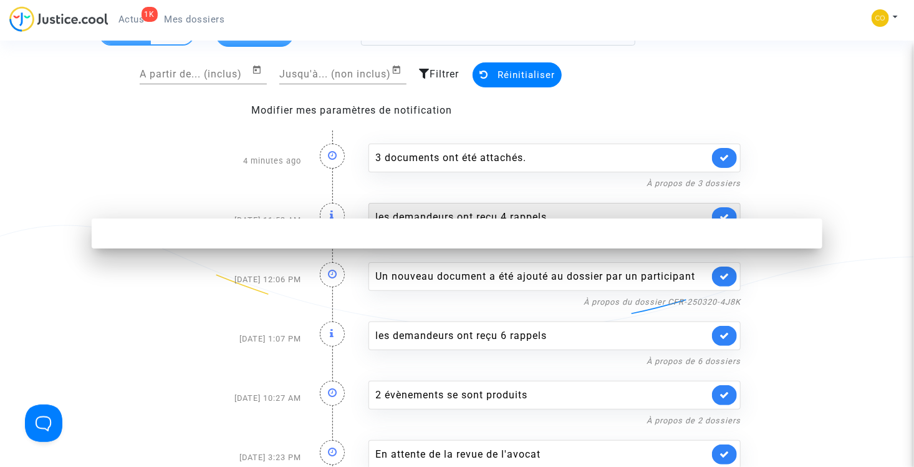
scroll to position [0, 0]
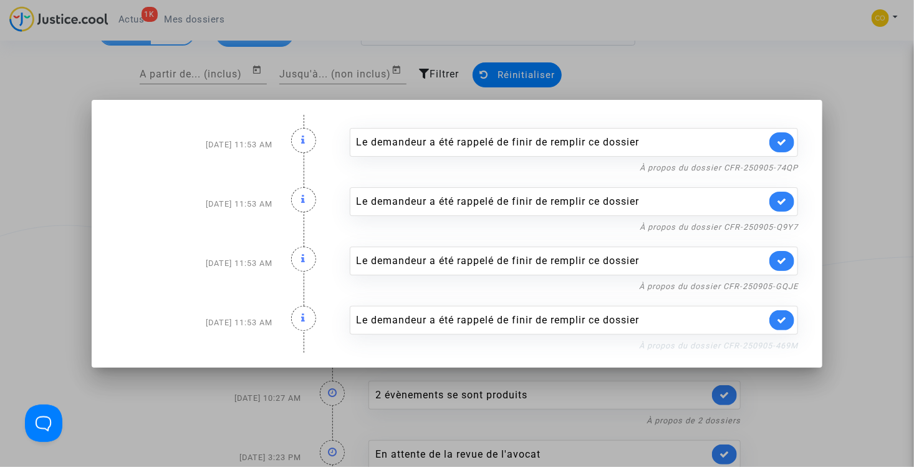
click at [658, 346] on link "À propos du dossier CFR-250905-469M" at bounding box center [718, 345] width 159 height 9
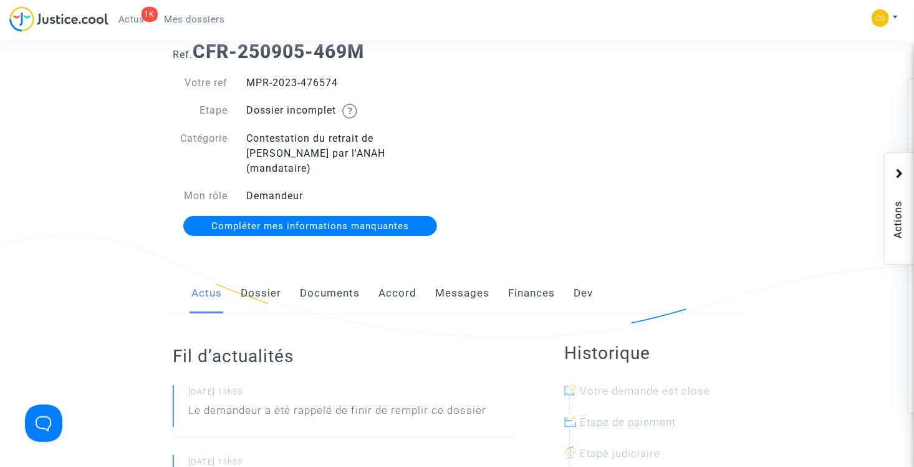
scroll to position [62, 0]
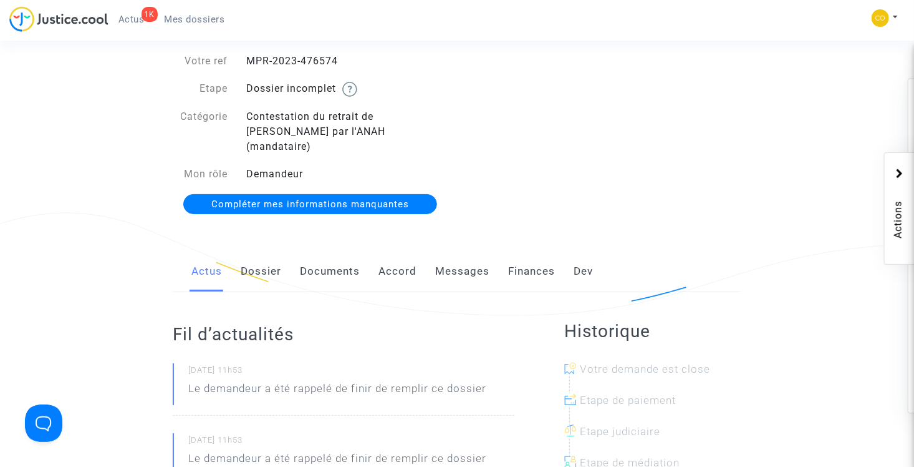
click at [322, 262] on link "Documents" at bounding box center [330, 271] width 60 height 41
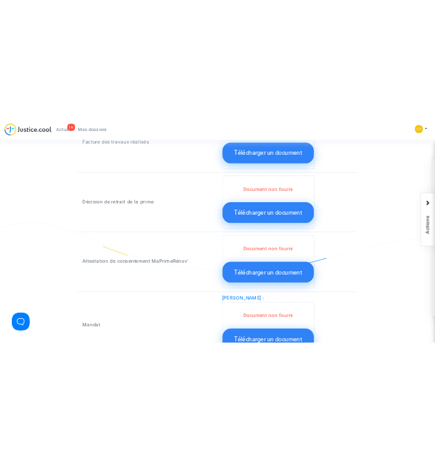
scroll to position [1185, 0]
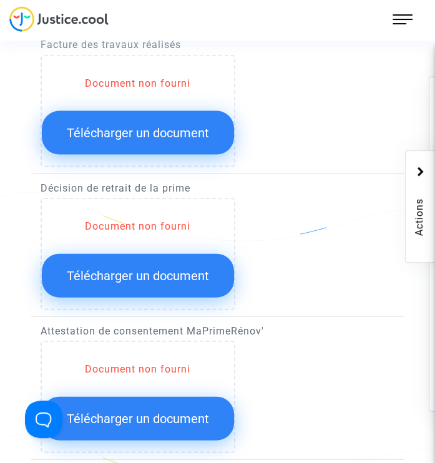
click at [360, 207] on div "Document non fourni Télécharger un document" at bounding box center [211, 254] width 341 height 112
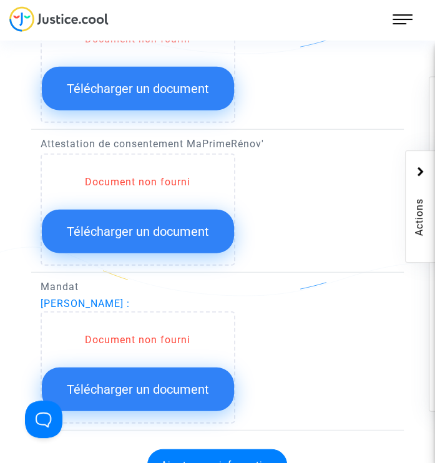
scroll to position [1497, 0]
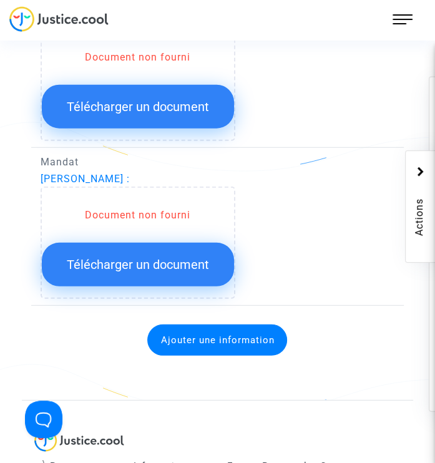
click at [150, 259] on span "Télécharger un document" at bounding box center [138, 264] width 142 height 15
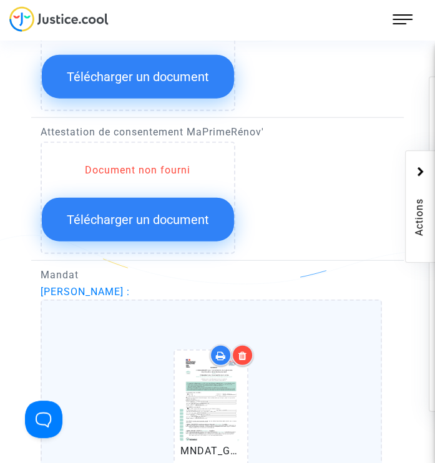
scroll to position [1372, 0]
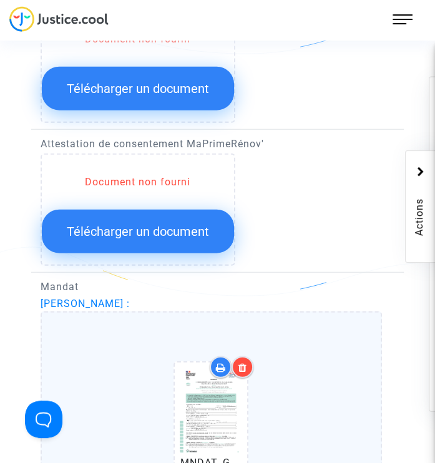
click at [147, 226] on span "Télécharger un document" at bounding box center [138, 231] width 142 height 15
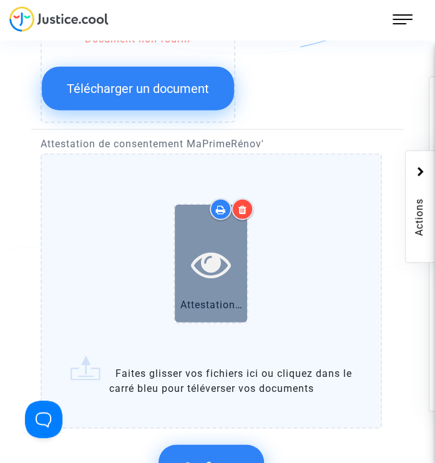
click at [209, 258] on icon at bounding box center [211, 264] width 41 height 40
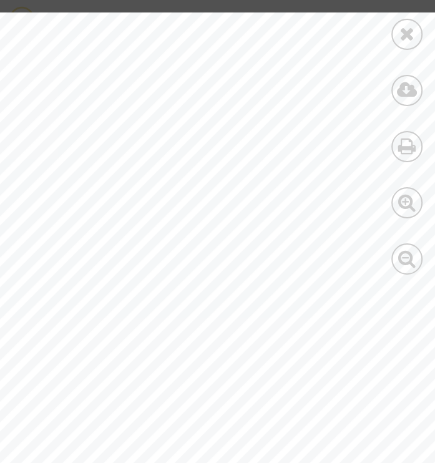
scroll to position [1497, 21]
click at [397, 34] on div at bounding box center [406, 34] width 31 height 31
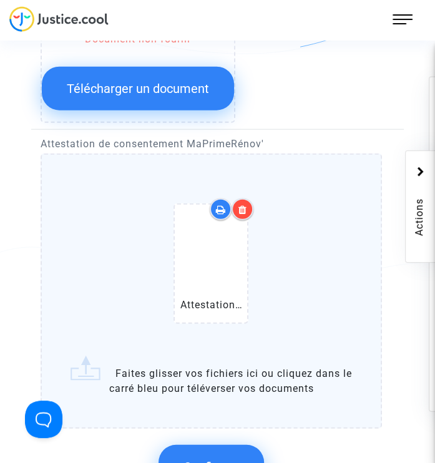
click at [245, 205] on icon at bounding box center [242, 210] width 9 height 10
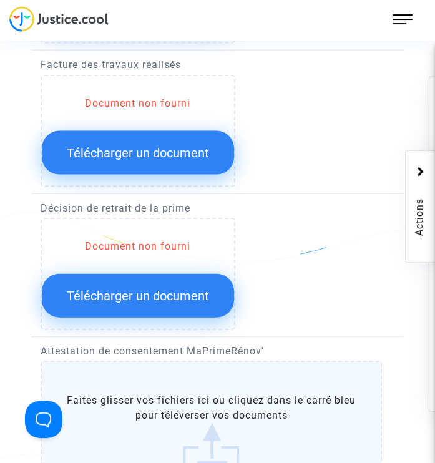
scroll to position [1123, 0]
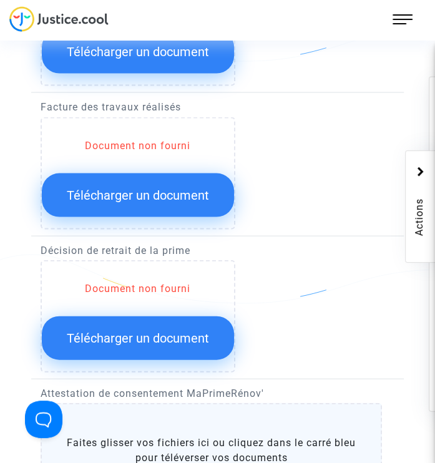
click at [138, 199] on span "Télécharger un document" at bounding box center [138, 195] width 142 height 15
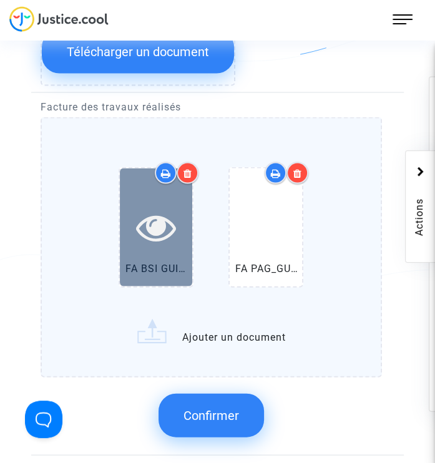
click at [158, 220] on icon at bounding box center [156, 227] width 41 height 40
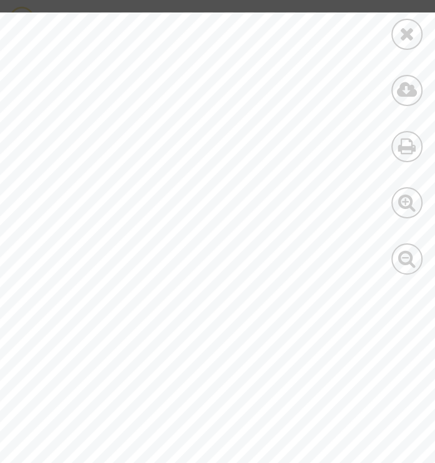
scroll to position [1462, 409]
click at [402, 38] on icon at bounding box center [407, 33] width 16 height 19
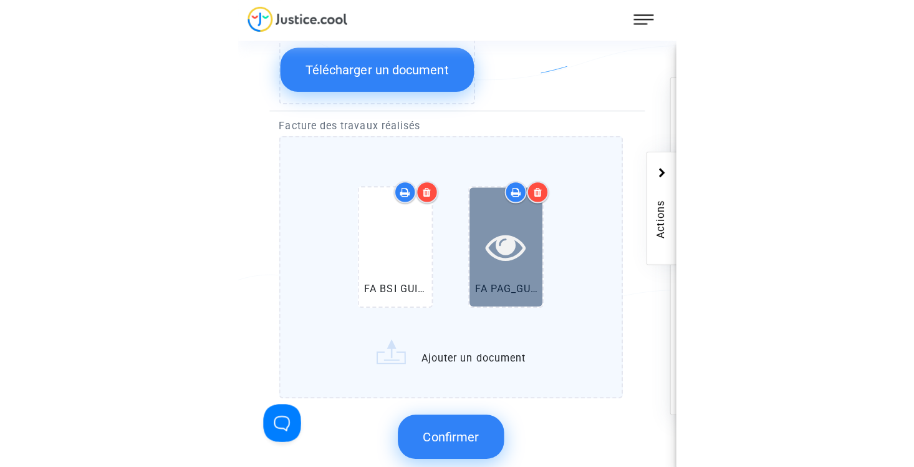
scroll to position [1104, 0]
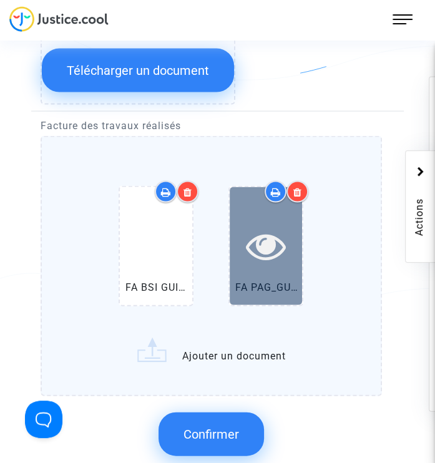
click at [268, 240] on icon at bounding box center [266, 246] width 41 height 40
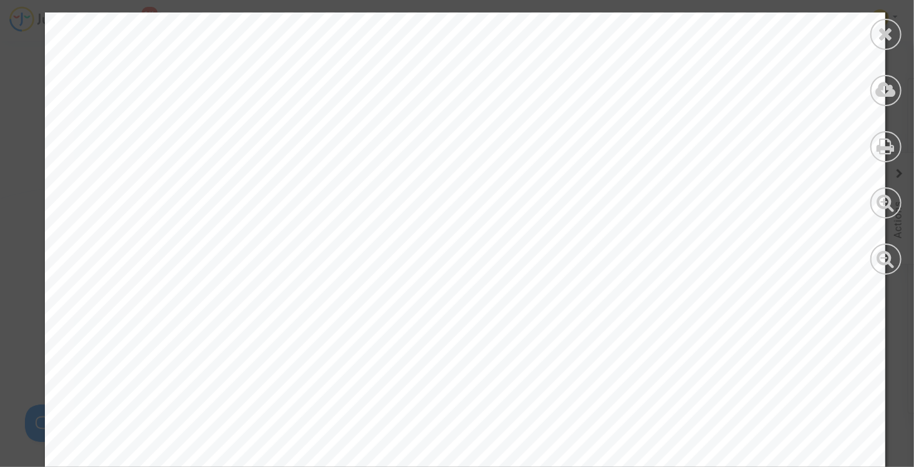
scroll to position [374, 0]
drag, startPoint x: 915, startPoint y: 141, endPoint x: 912, endPoint y: 163, distance: 22.7
click at [912, 163] on div at bounding box center [886, 143] width 56 height 287
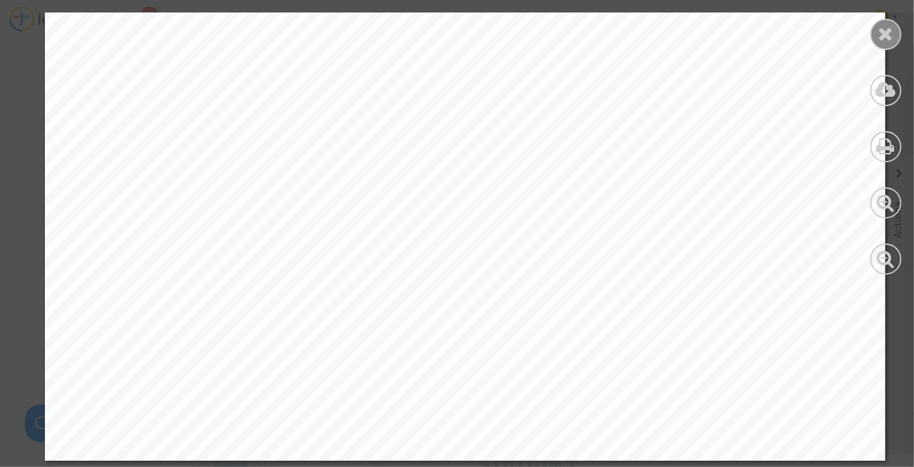
click at [886, 42] on div at bounding box center [886, 34] width 31 height 31
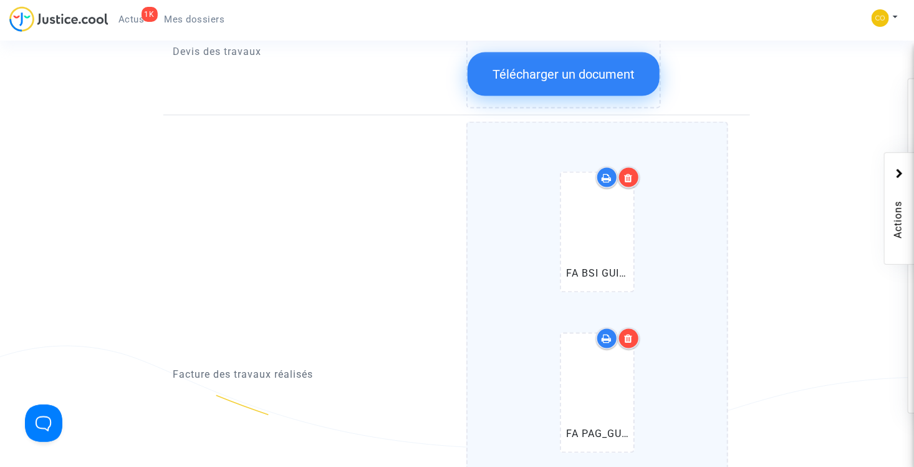
scroll to position [944, 0]
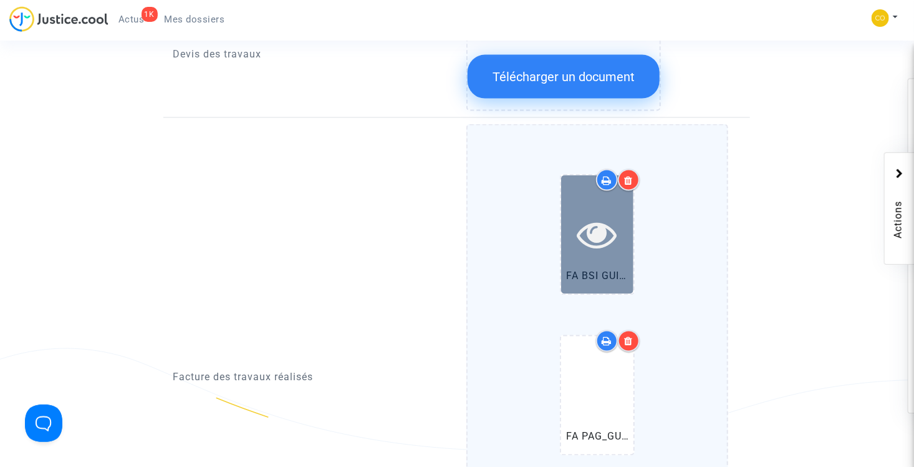
click at [606, 217] on icon at bounding box center [598, 235] width 41 height 40
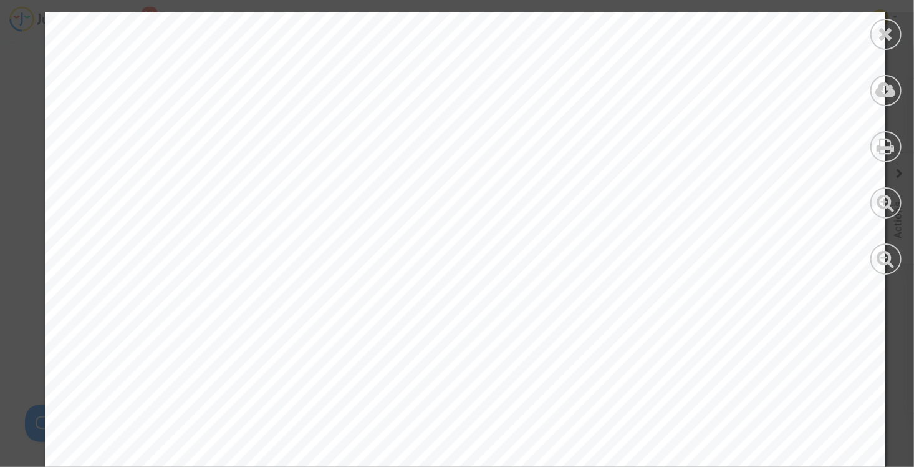
scroll to position [1948, 0]
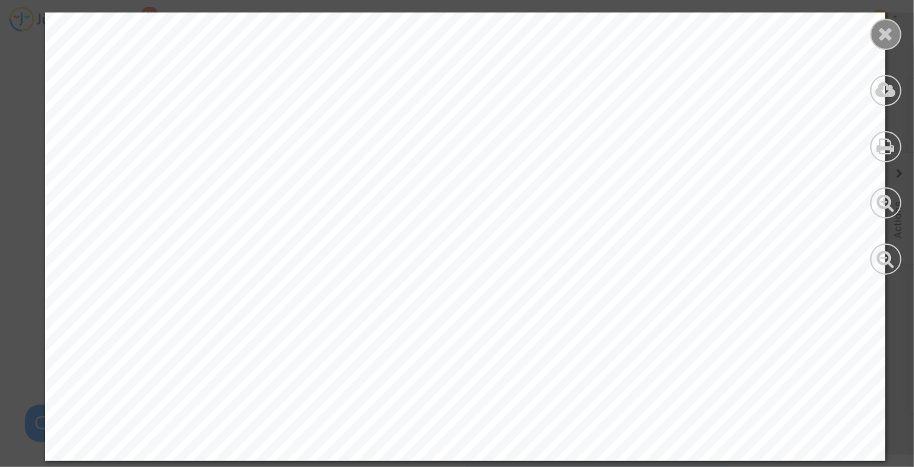
click at [888, 35] on icon at bounding box center [887, 33] width 16 height 19
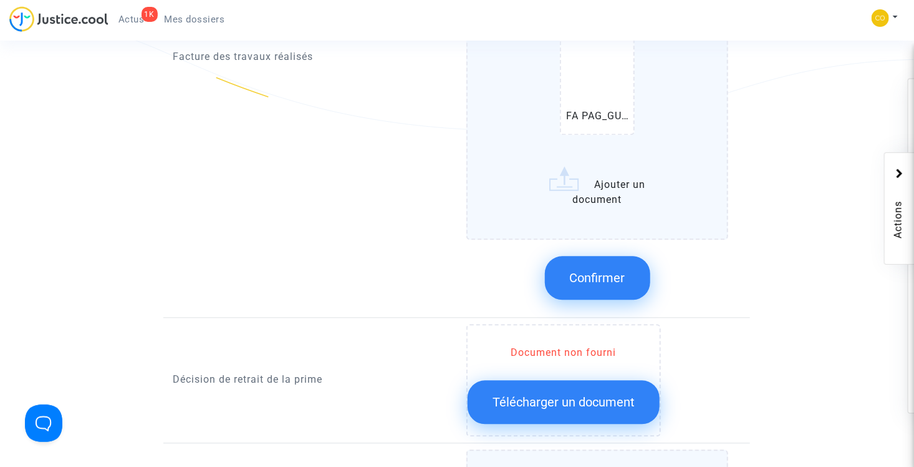
scroll to position [1318, 0]
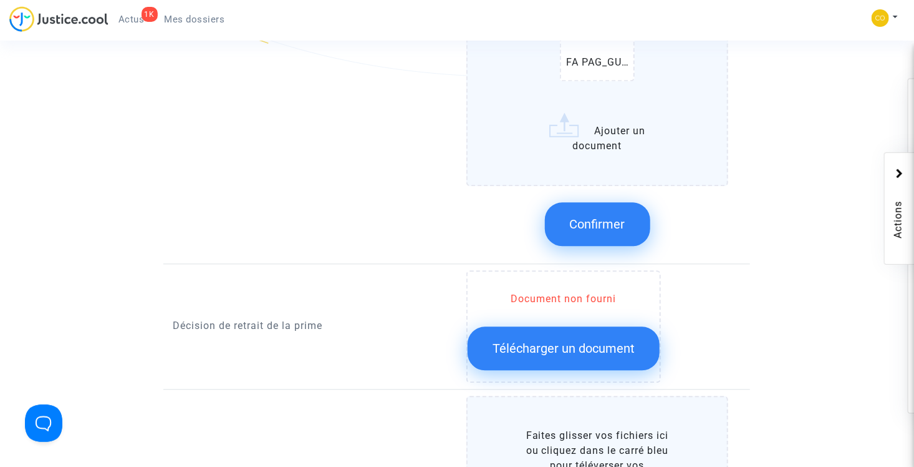
click at [614, 216] on span "Confirmer" at bounding box center [598, 223] width 56 height 15
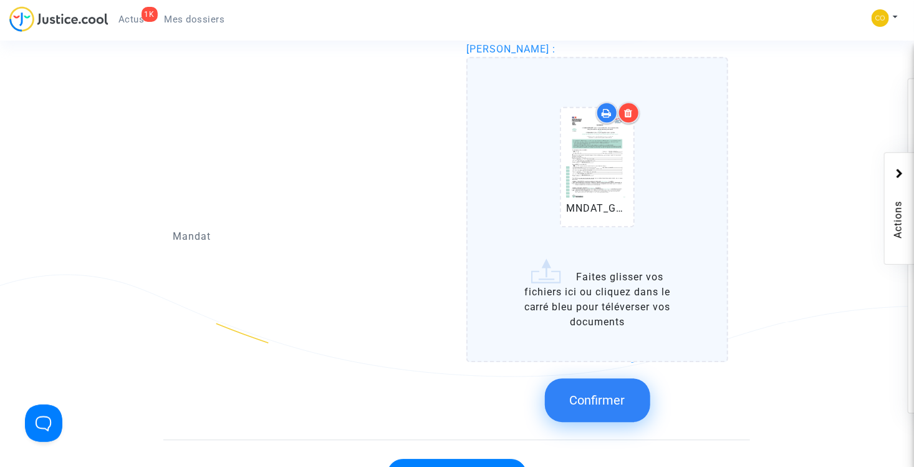
scroll to position [1505, 0]
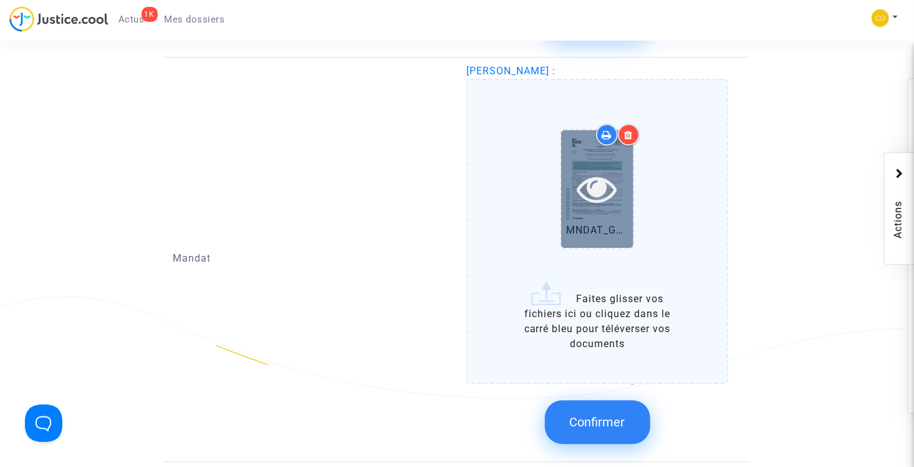
click at [599, 168] on icon at bounding box center [598, 188] width 41 height 40
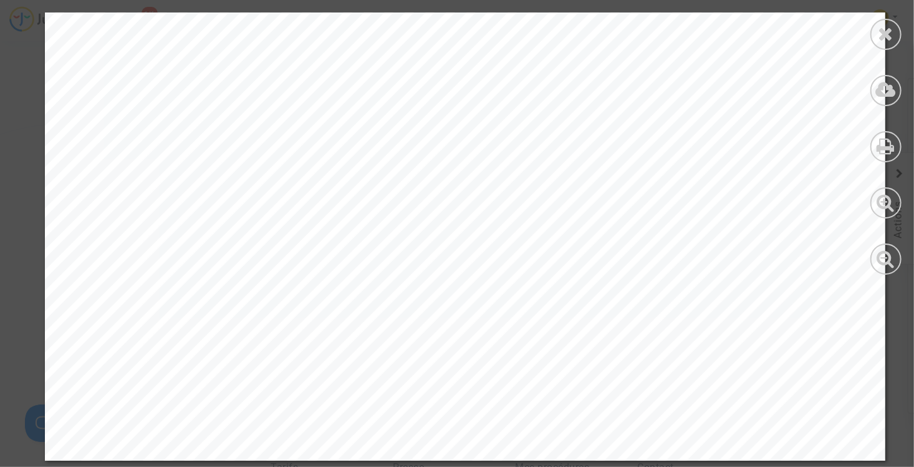
scroll to position [1692, 0]
click at [889, 36] on icon at bounding box center [887, 33] width 16 height 19
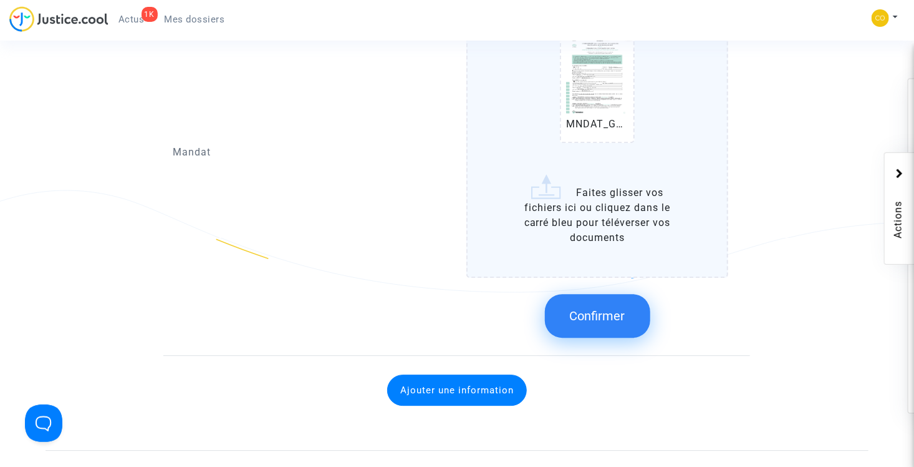
scroll to position [1505, 0]
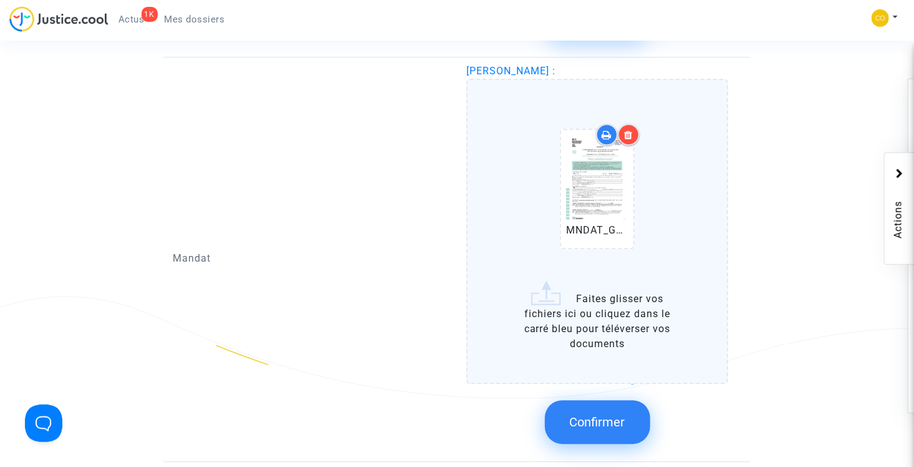
click at [603, 414] on span "Confirmer" at bounding box center [598, 421] width 56 height 15
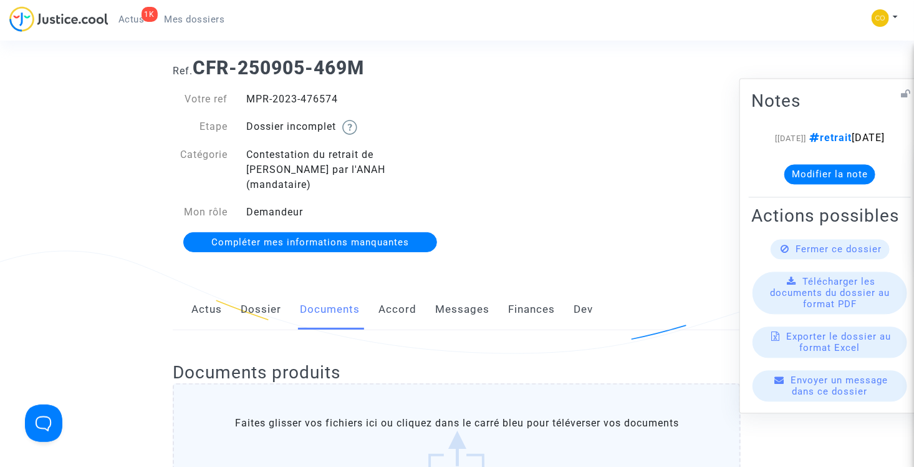
scroll to position [0, 0]
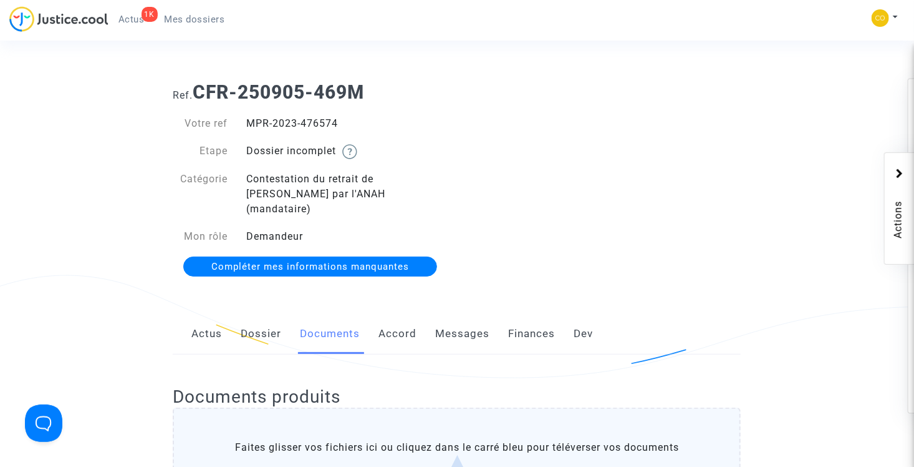
click at [133, 16] on span "Actus" at bounding box center [131, 19] width 26 height 11
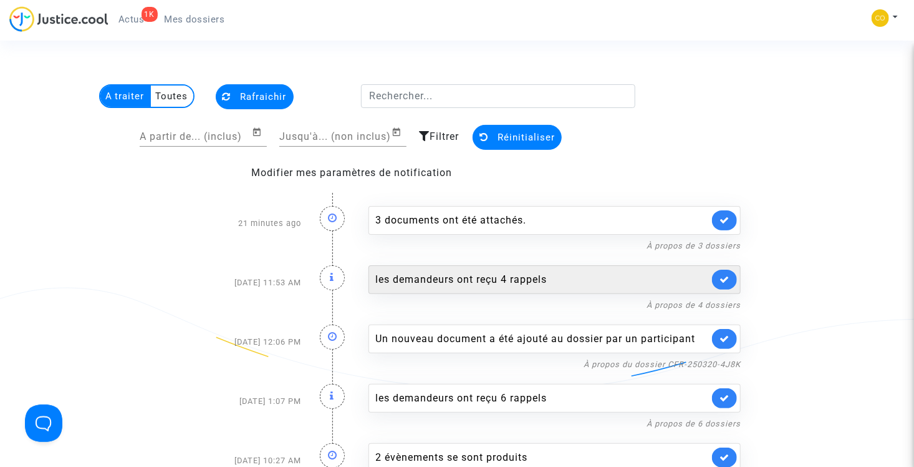
click at [602, 284] on div "les demandeurs ont reçu 4 rappels" at bounding box center [542, 279] width 334 height 15
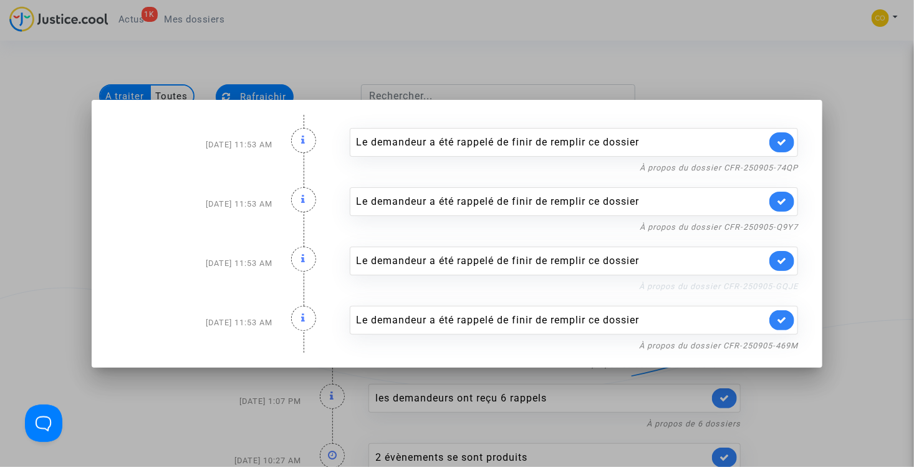
click at [689, 284] on link "À propos du dossier CFR-250905-GQJE" at bounding box center [718, 285] width 159 height 9
click at [696, 348] on link "À propos du dossier CFR-250905-469M" at bounding box center [718, 345] width 159 height 9
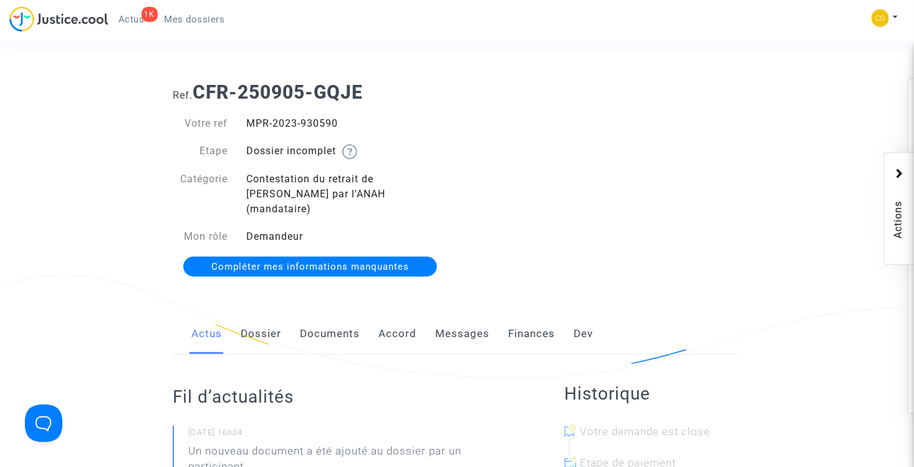
click at [327, 324] on link "Documents" at bounding box center [330, 333] width 60 height 41
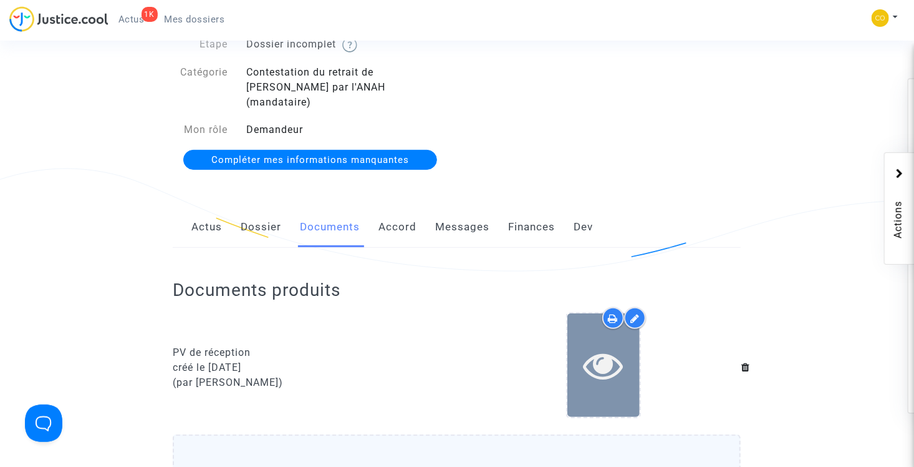
scroll to position [249, 0]
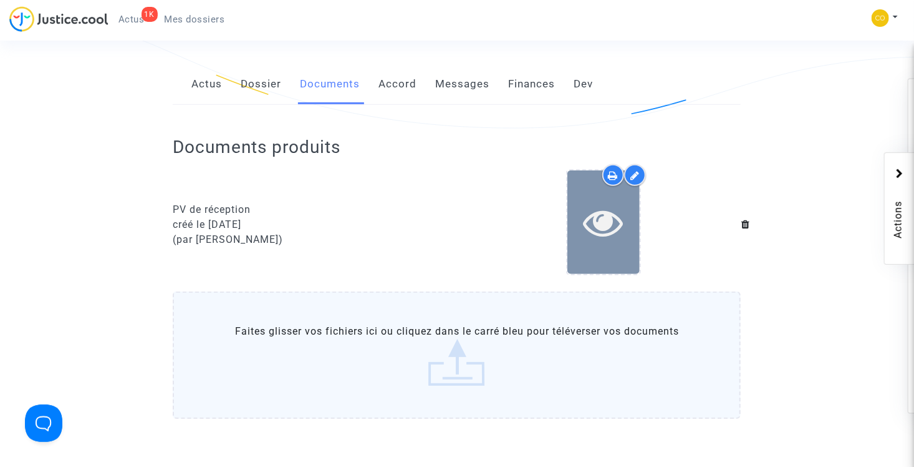
click at [597, 219] on icon at bounding box center [604, 222] width 41 height 40
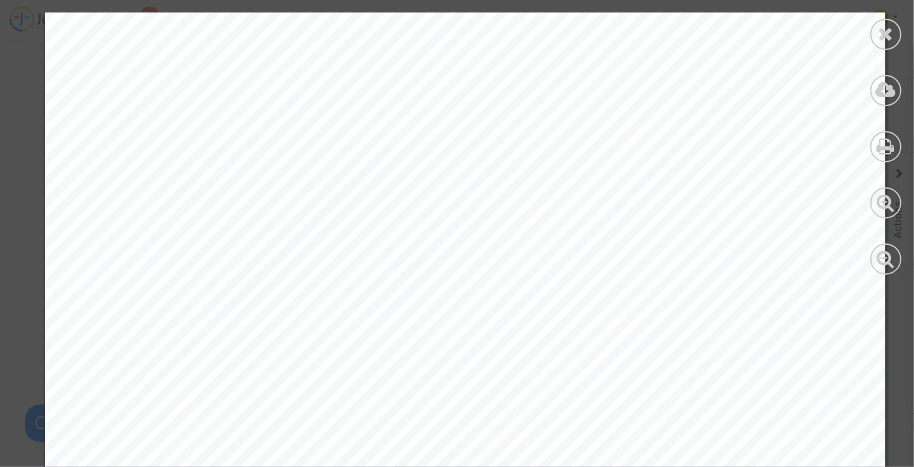
scroll to position [0, 0]
click at [891, 31] on icon at bounding box center [887, 33] width 16 height 19
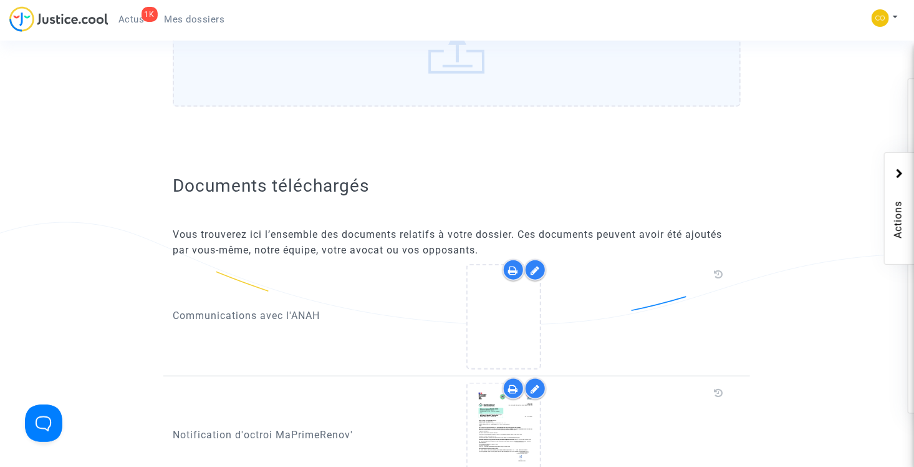
scroll to position [686, 0]
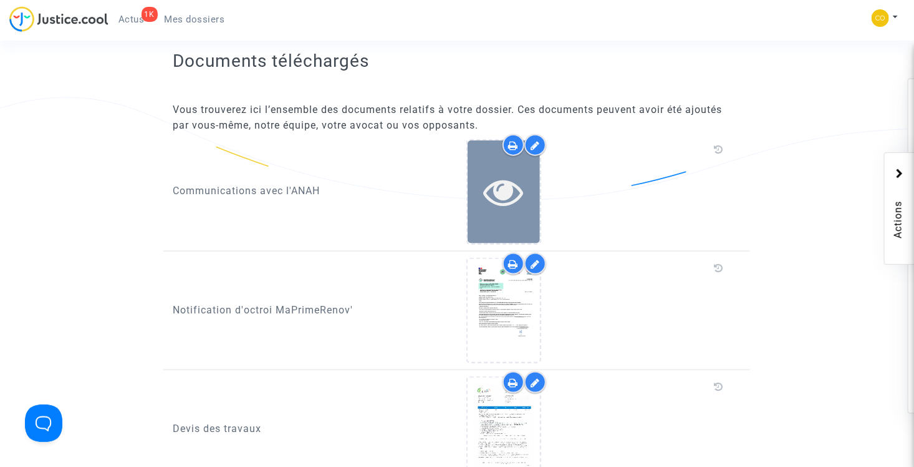
click at [503, 180] on icon at bounding box center [503, 192] width 41 height 40
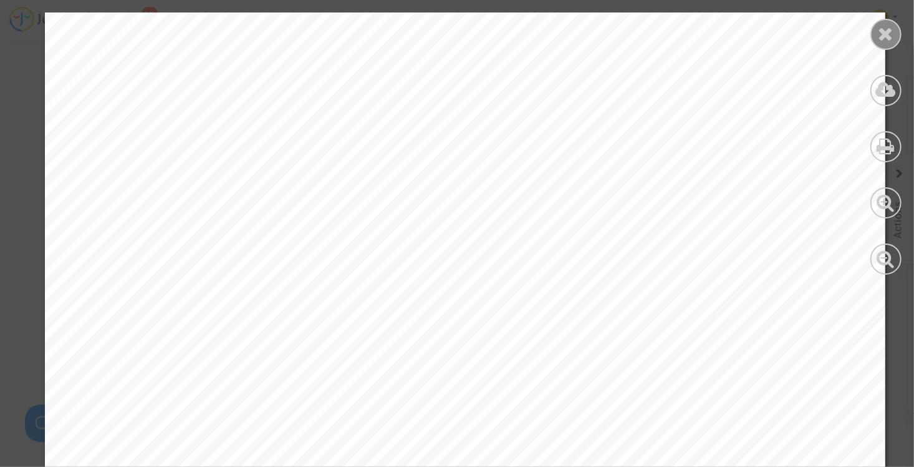
click at [879, 39] on icon at bounding box center [887, 33] width 16 height 19
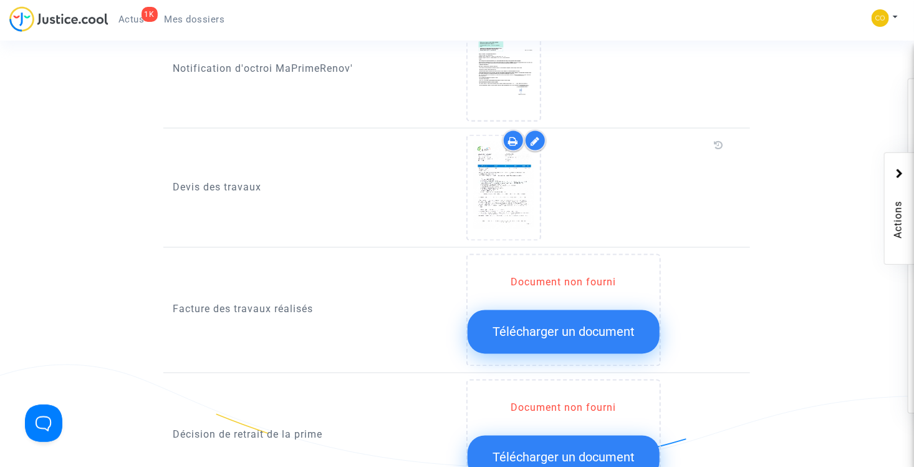
scroll to position [803, 0]
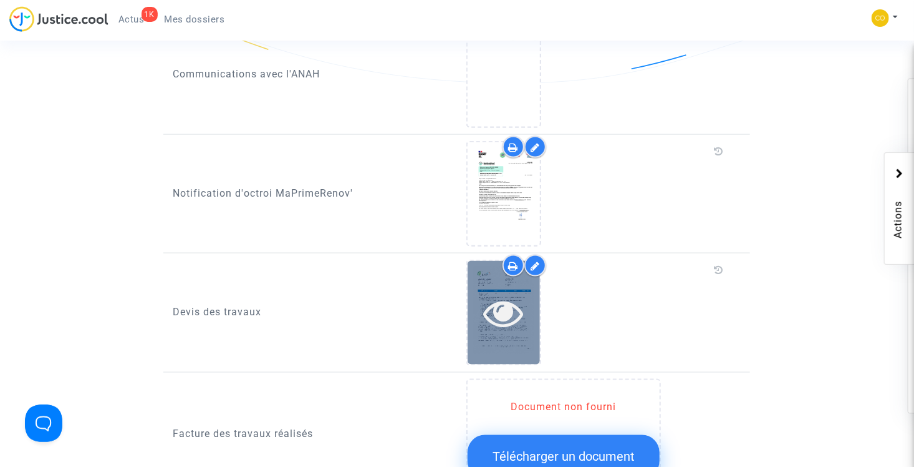
click at [498, 296] on icon at bounding box center [503, 312] width 41 height 40
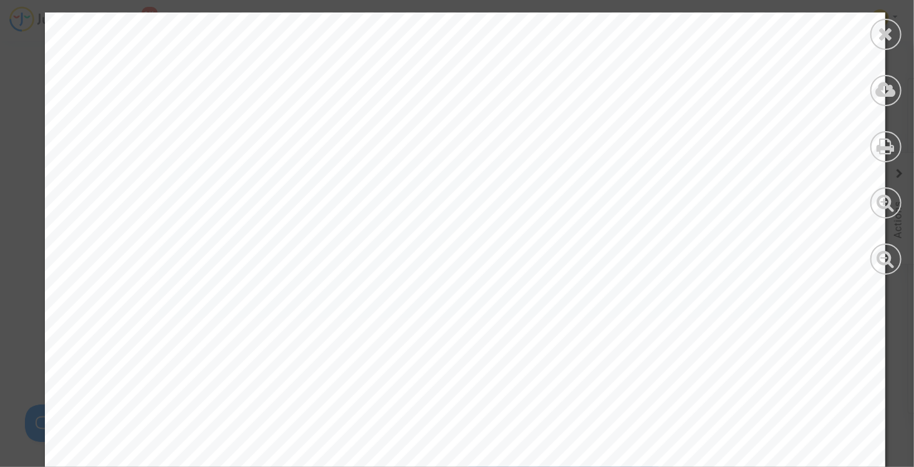
scroll to position [187, 0]
click at [893, 40] on icon at bounding box center [887, 33] width 16 height 19
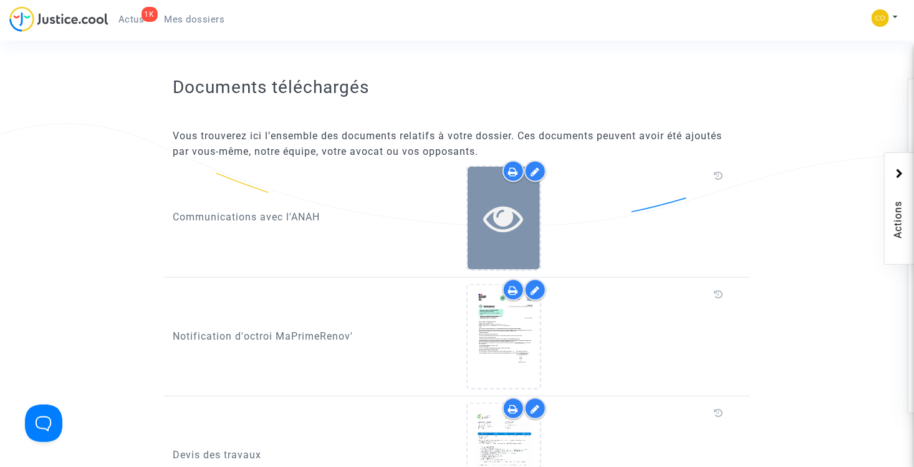
scroll to position [678, 0]
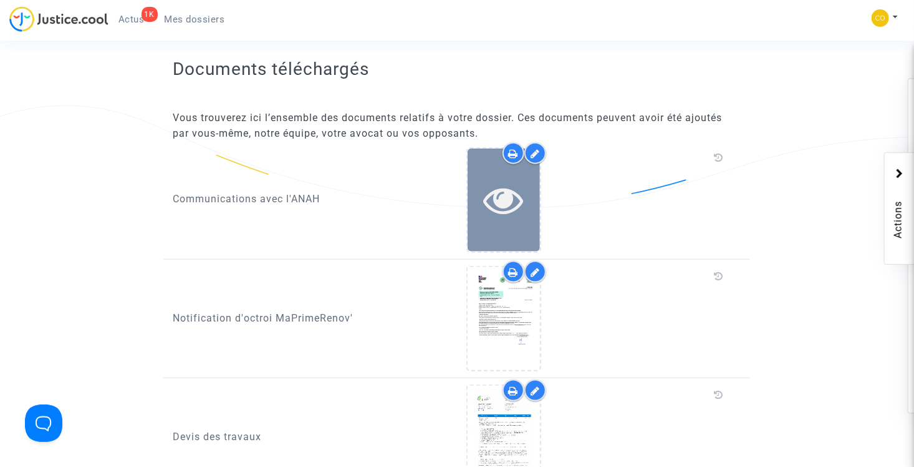
click at [507, 185] on icon at bounding box center [503, 200] width 41 height 40
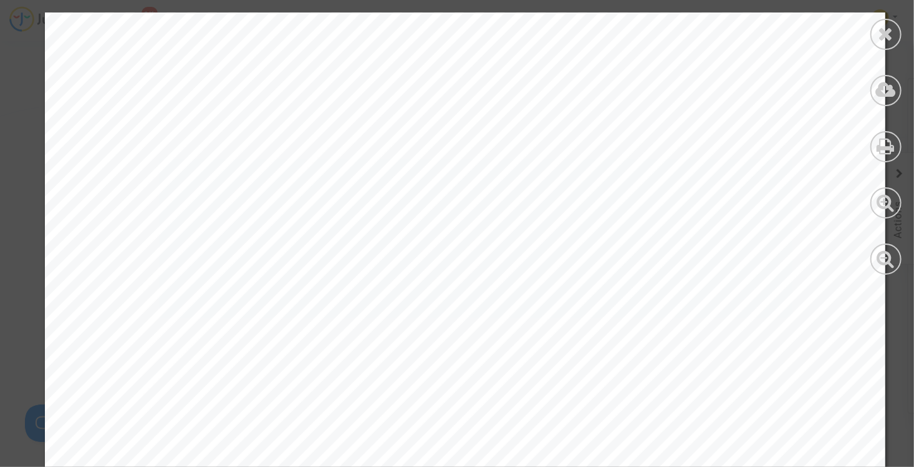
scroll to position [0, 0]
click at [889, 41] on icon at bounding box center [887, 33] width 16 height 19
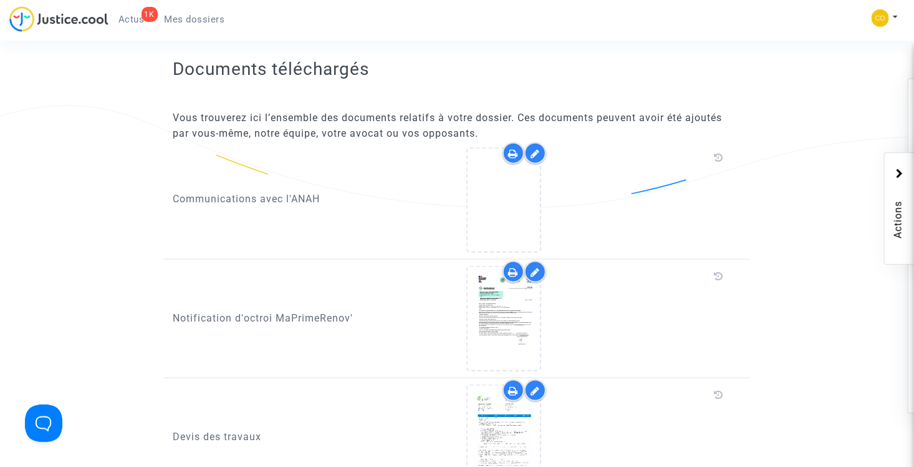
click at [544, 142] on div at bounding box center [536, 153] width 22 height 22
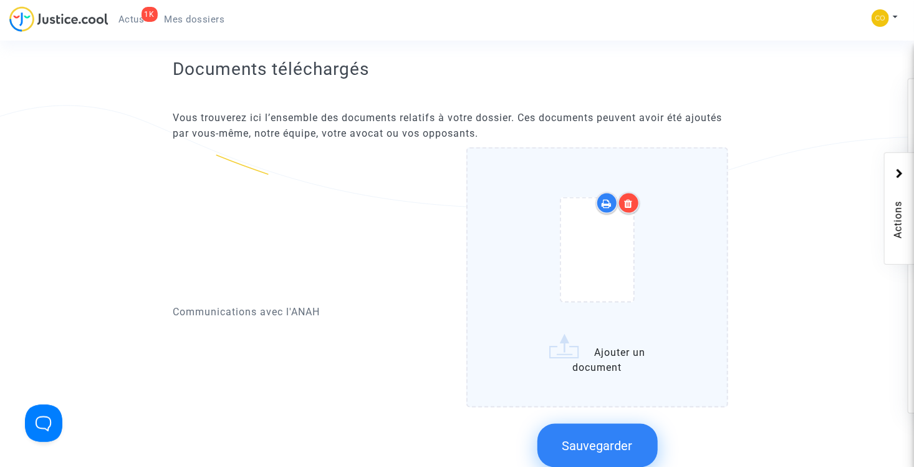
click at [630, 198] on icon at bounding box center [629, 203] width 9 height 10
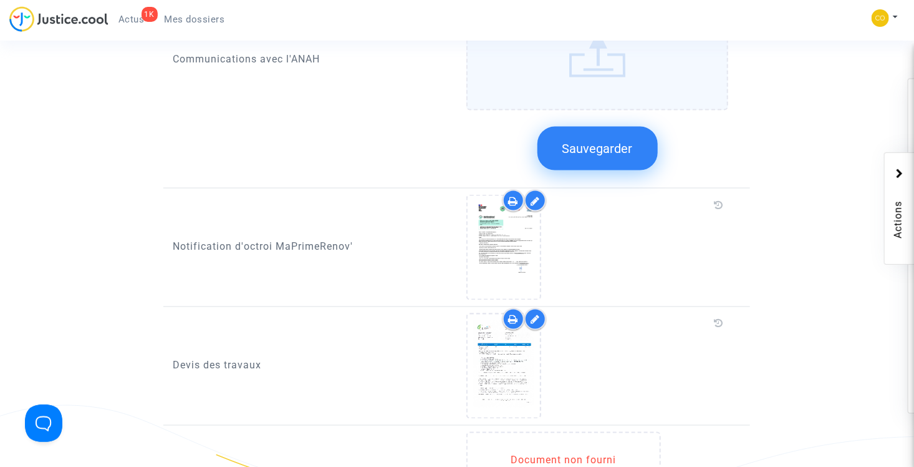
scroll to position [821, 0]
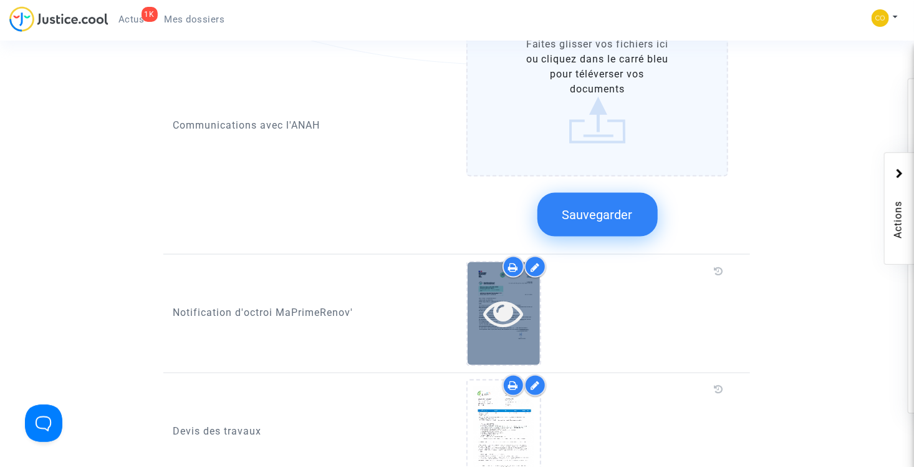
click at [497, 293] on icon at bounding box center [503, 313] width 41 height 40
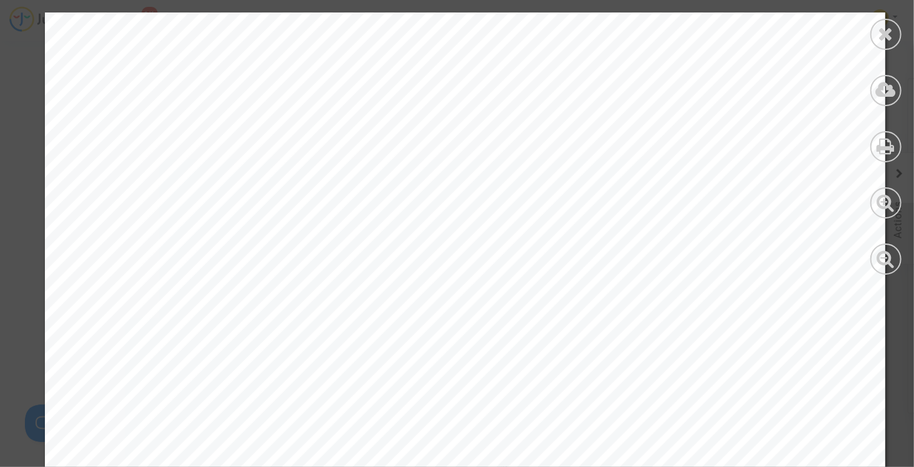
scroll to position [62, 0]
click at [887, 44] on div at bounding box center [886, 34] width 31 height 31
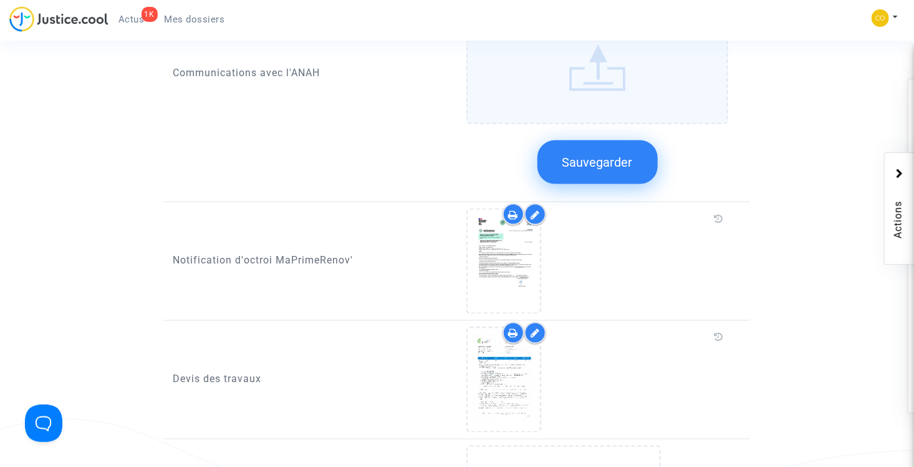
scroll to position [1070, 0]
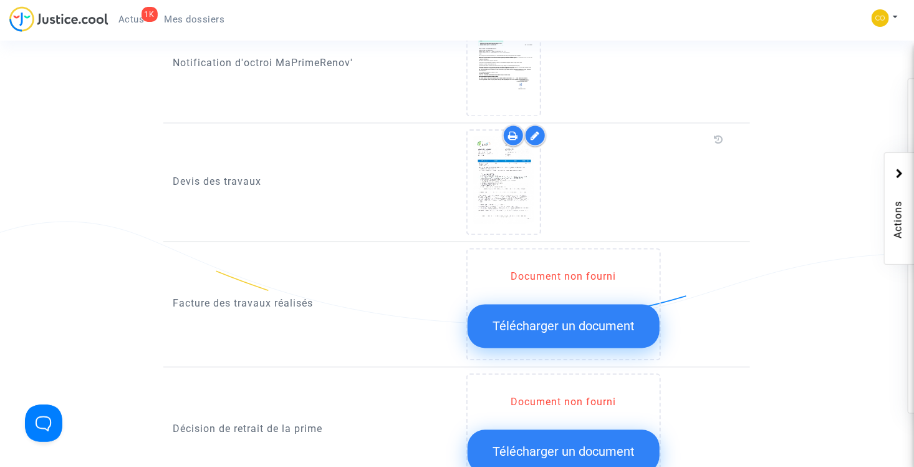
click at [589, 319] on span "Télécharger un document" at bounding box center [564, 326] width 142 height 15
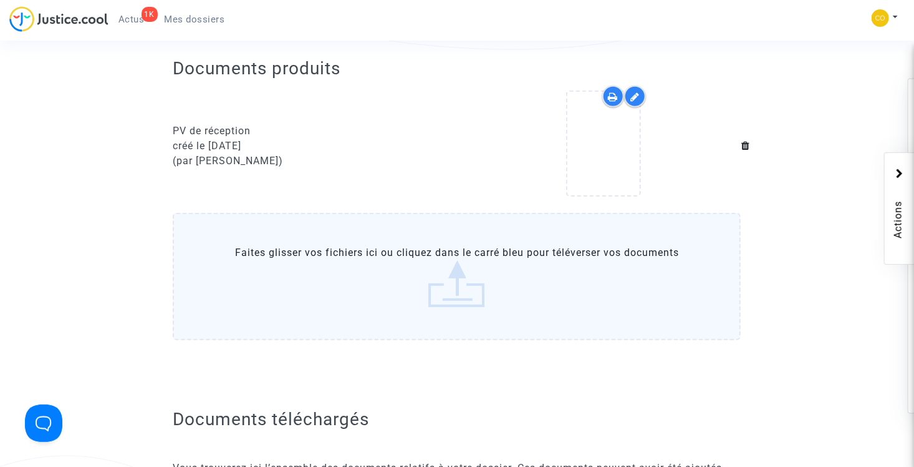
scroll to position [266, 0]
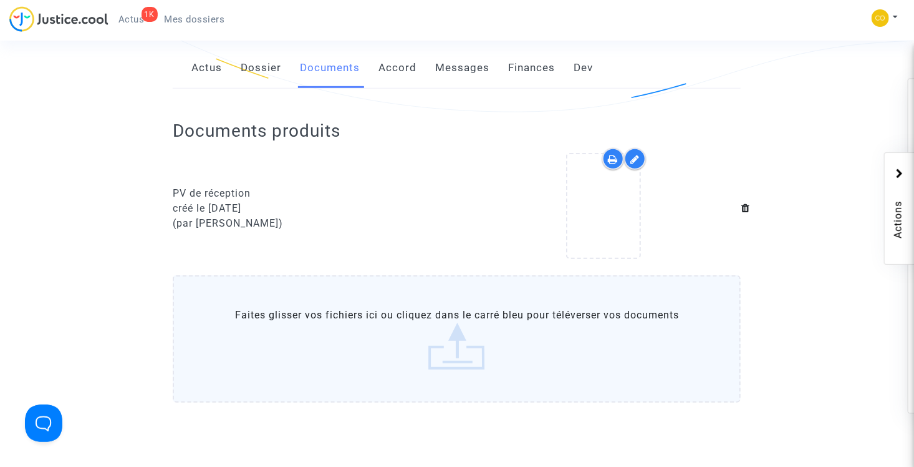
click at [632, 154] on icon at bounding box center [635, 159] width 9 height 10
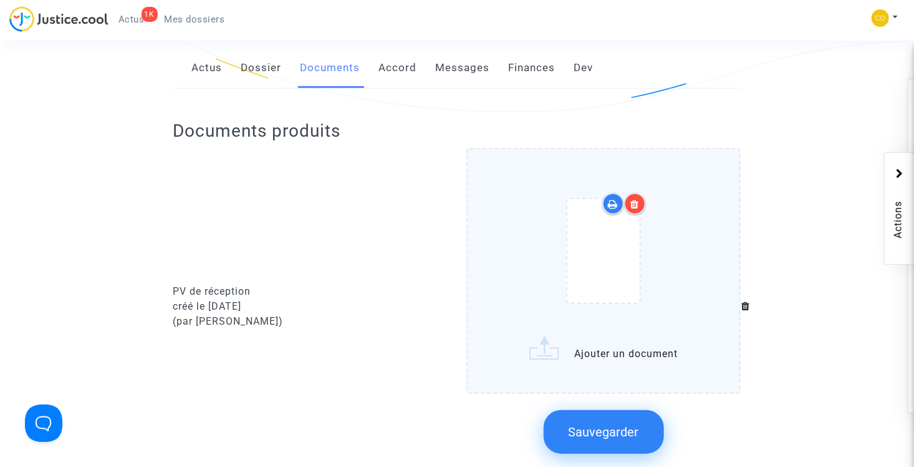
click at [638, 199] on icon at bounding box center [635, 204] width 9 height 10
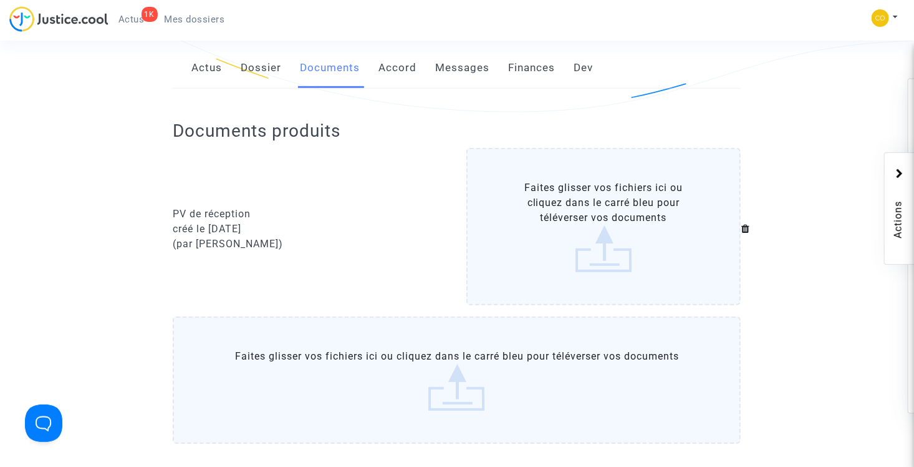
click at [605, 218] on label "Faites glisser vos fichiers ici ou cliquez dans le carré bleu pour téléverser v…" at bounding box center [604, 226] width 275 height 157
click at [0, 0] on input "Faites glisser vos fichiers ici ou cliquez dans le carré bleu pour téléverser v…" at bounding box center [0, 0] width 0 height 0
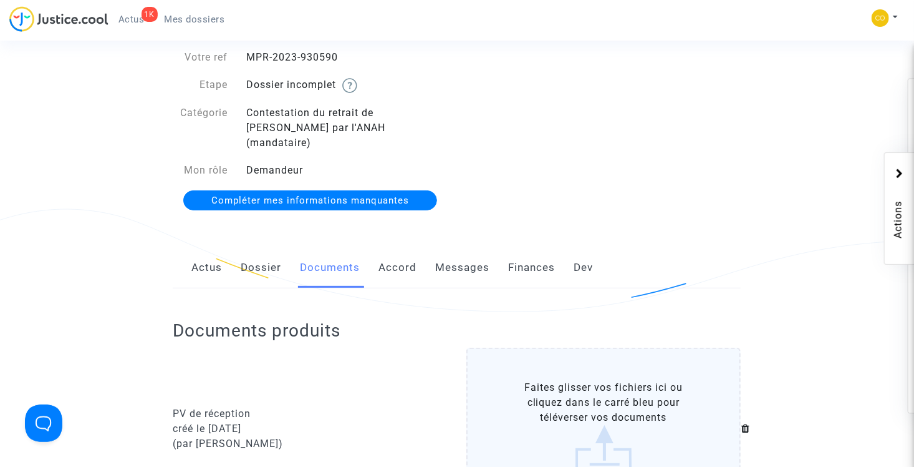
scroll to position [249, 0]
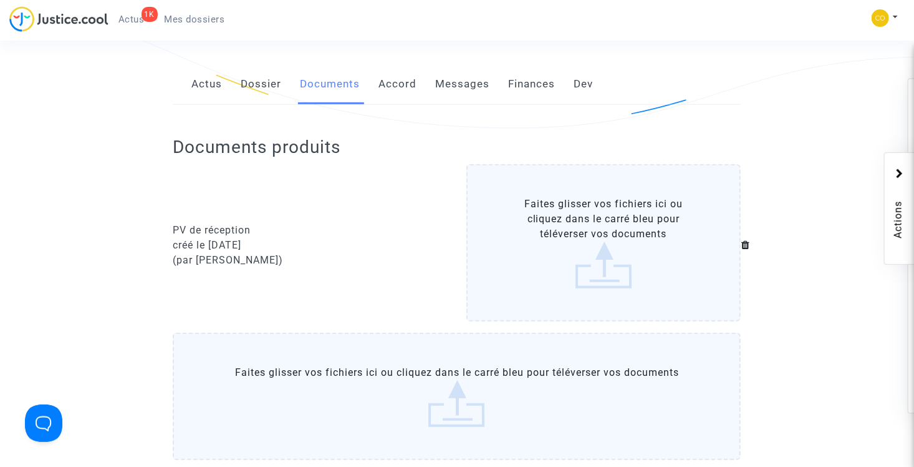
click at [225, 238] on div "créé le [DATE]" at bounding box center [310, 245] width 275 height 15
click at [745, 239] on icon at bounding box center [746, 244] width 9 height 10
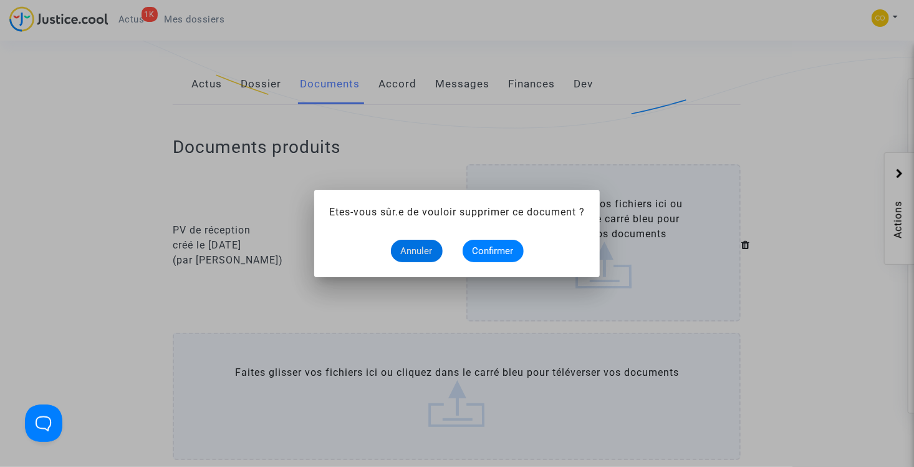
click at [447, 157] on div at bounding box center [457, 233] width 914 height 467
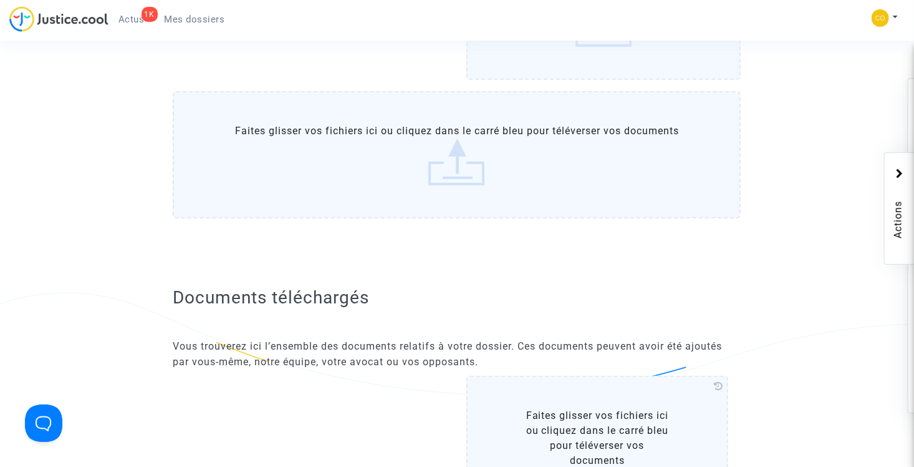
scroll to position [499, 0]
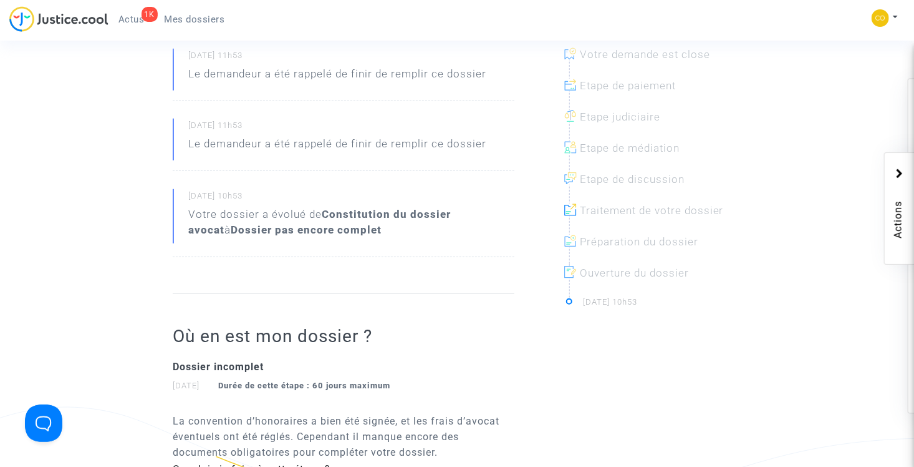
scroll to position [249, 0]
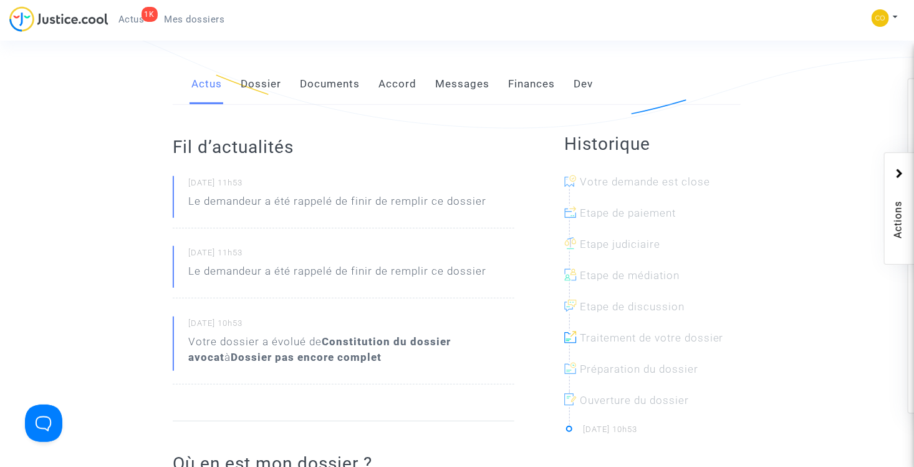
click at [333, 72] on link "Documents" at bounding box center [330, 84] width 60 height 41
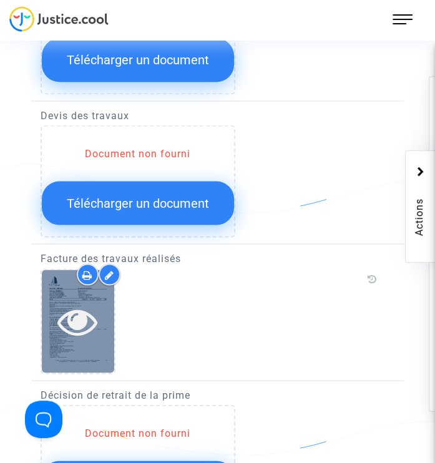
scroll to position [971, 0]
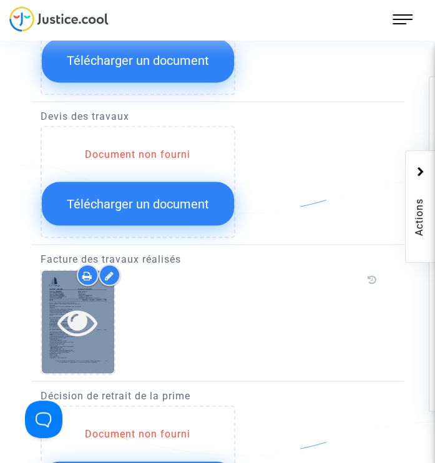
click at [74, 317] on icon at bounding box center [77, 321] width 41 height 40
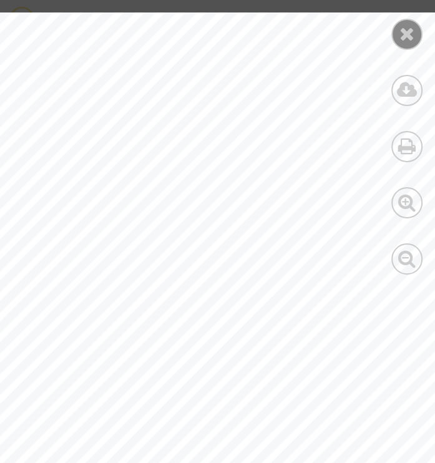
click at [404, 37] on icon at bounding box center [407, 33] width 16 height 19
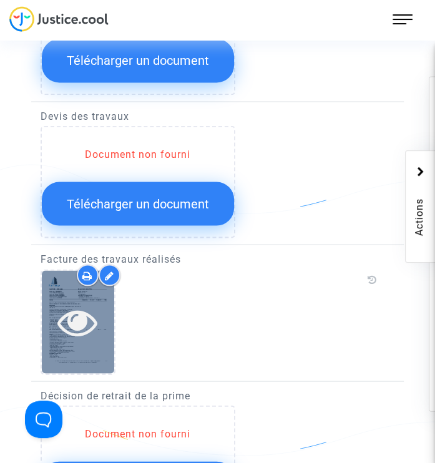
click at [77, 318] on icon at bounding box center [77, 321] width 41 height 40
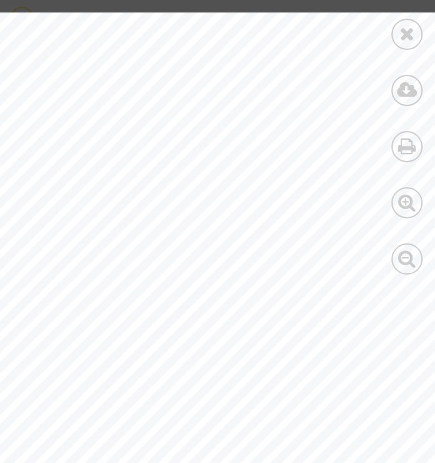
scroll to position [1961, 0]
click at [405, 34] on icon at bounding box center [407, 33] width 16 height 19
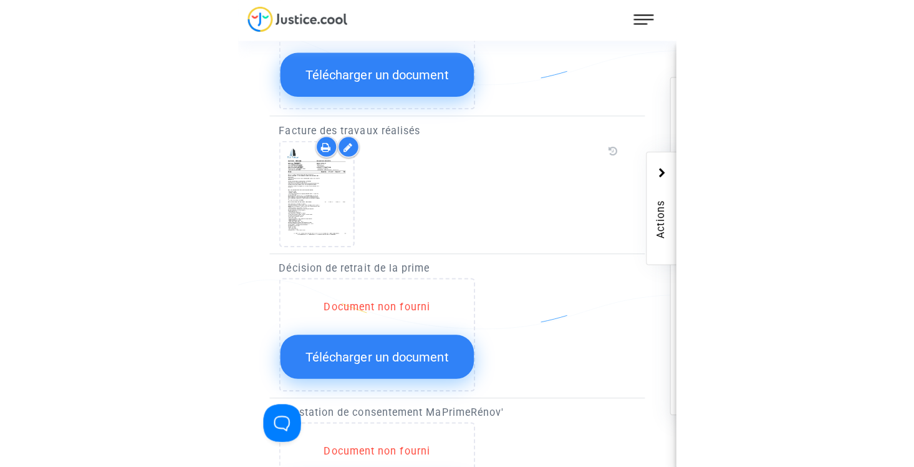
scroll to position [1088, 0]
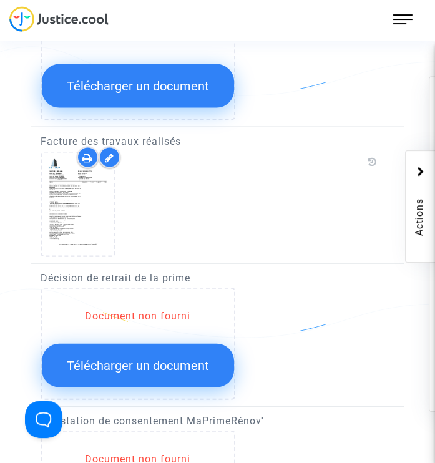
click at [109, 153] on icon at bounding box center [109, 158] width 9 height 10
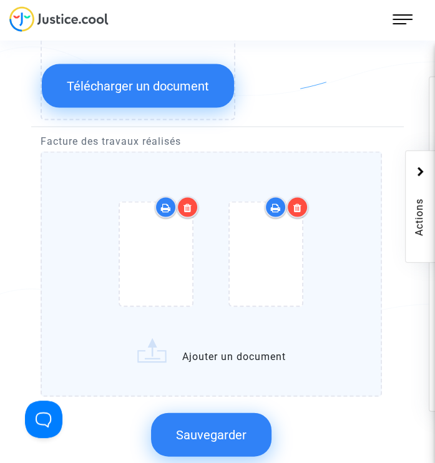
click at [310, 420] on div "Sauvegarder" at bounding box center [211, 435] width 341 height 66
click at [244, 422] on button "Sauvegarder" at bounding box center [211, 435] width 120 height 44
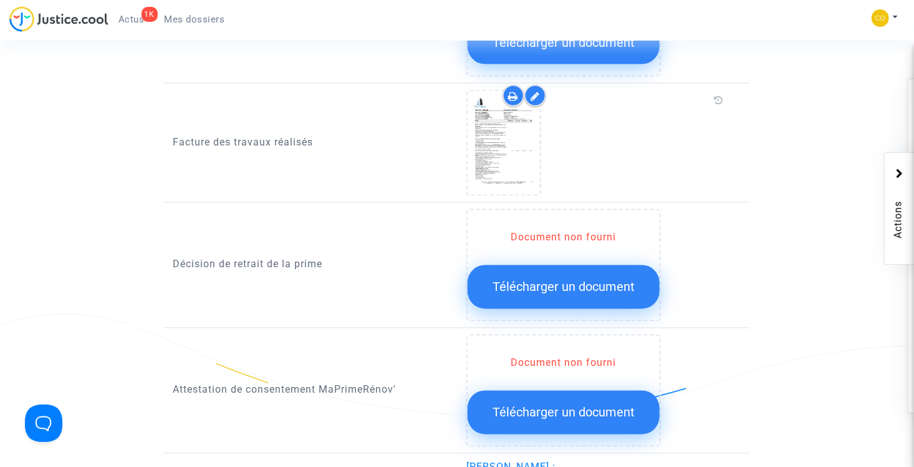
scroll to position [901, 0]
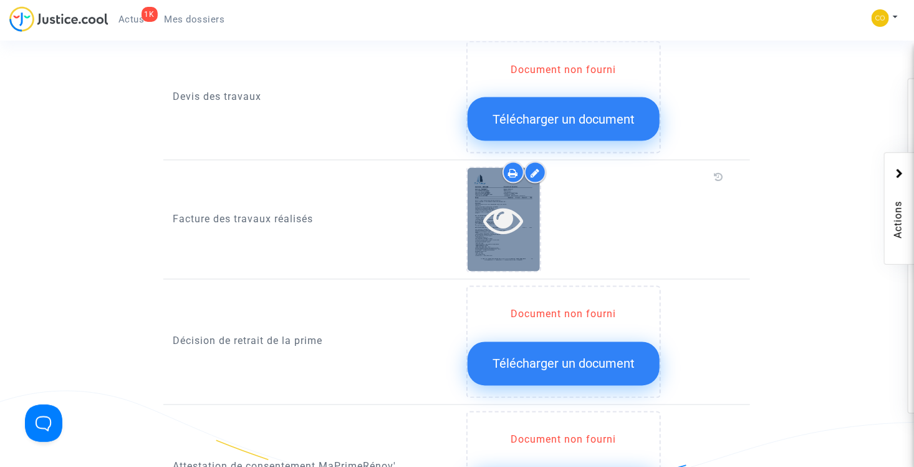
click at [515, 200] on icon at bounding box center [503, 220] width 41 height 40
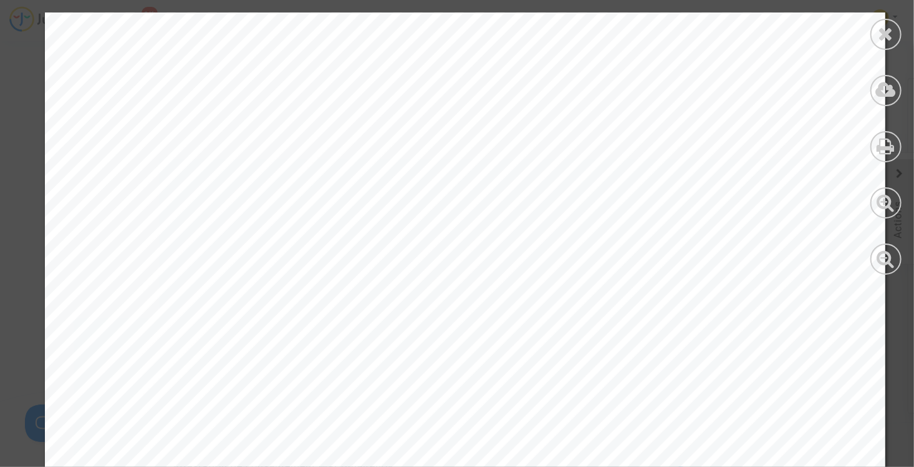
scroll to position [4340, 0]
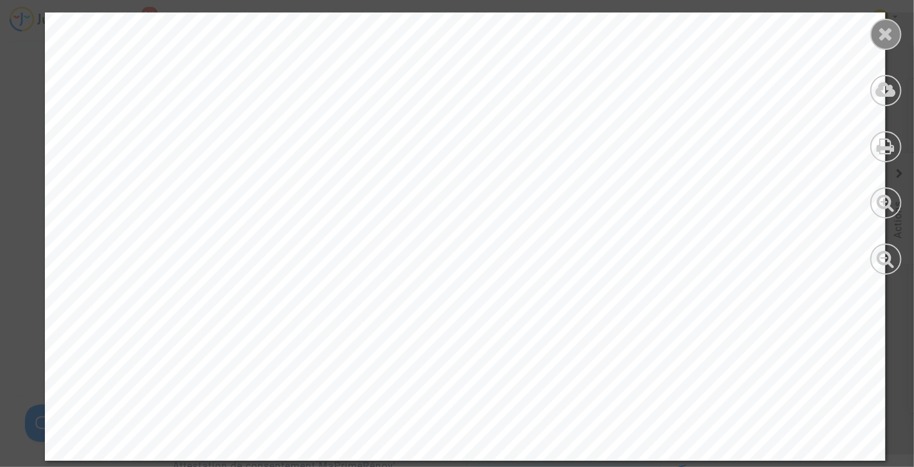
click at [885, 34] on icon at bounding box center [887, 33] width 16 height 19
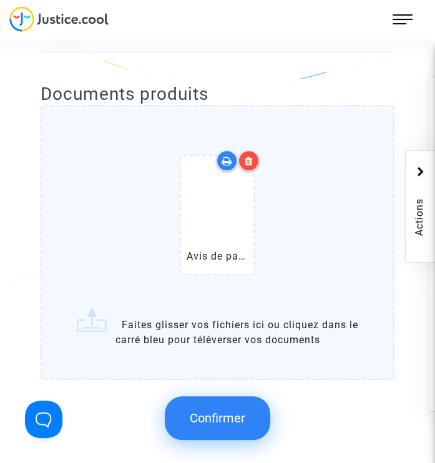
scroll to position [402, 0]
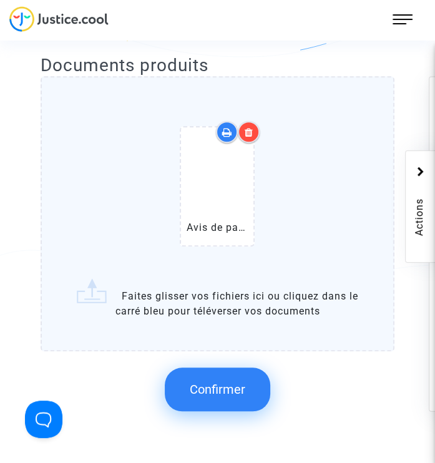
click at [234, 389] on span "Confirmer" at bounding box center [218, 389] width 56 height 15
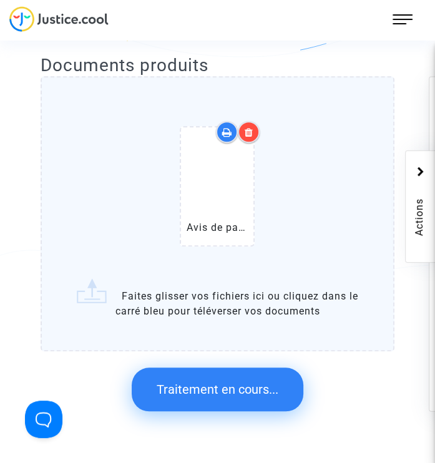
scroll to position [0, 0]
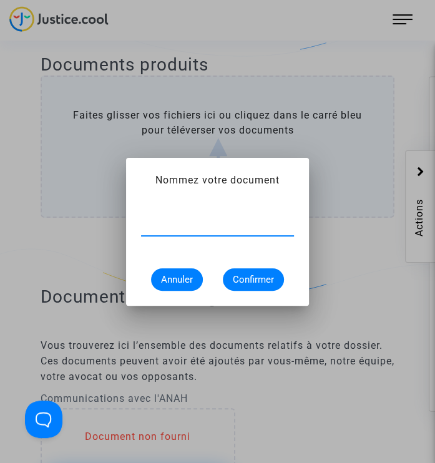
click at [178, 231] on div at bounding box center [217, 222] width 153 height 28
click at [173, 227] on input "text" at bounding box center [217, 225] width 153 height 11
type input "Avis de passage Bureau Veritas"
click at [256, 280] on span "Confirmer" at bounding box center [253, 279] width 41 height 11
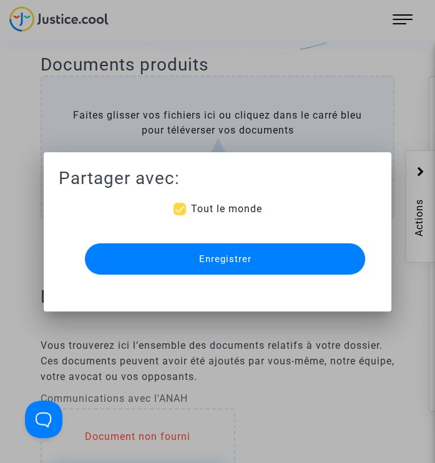
click at [246, 266] on button "Enregistrer" at bounding box center [225, 258] width 281 height 31
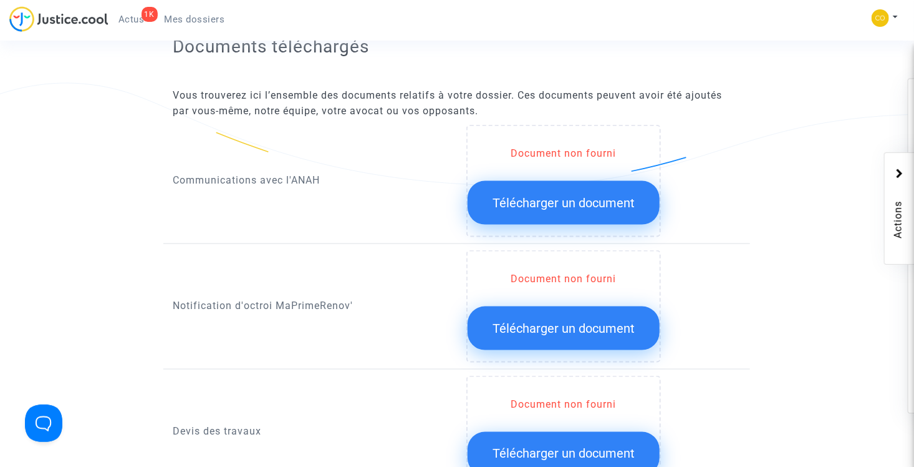
scroll to position [644, 0]
